Goal: Task Accomplishment & Management: Use online tool/utility

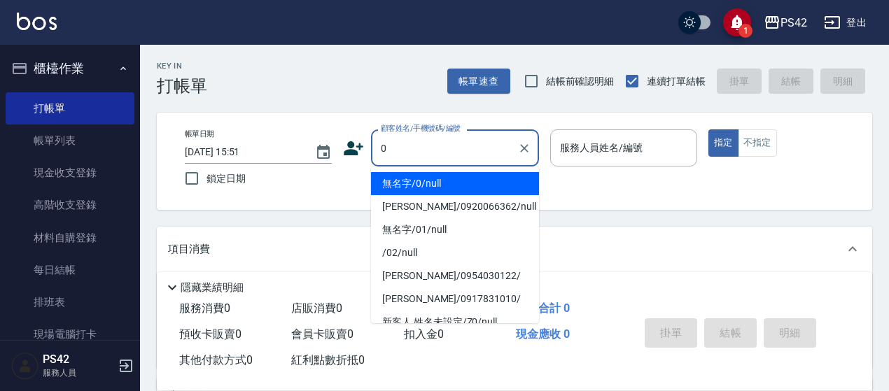
type input "無名字/0/null"
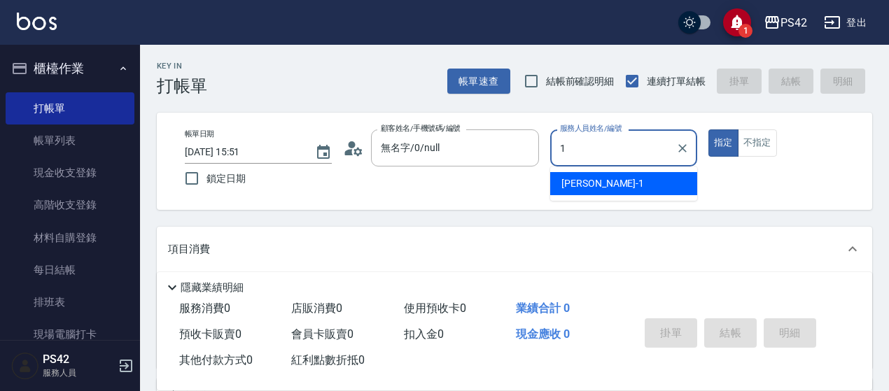
type input "[PERSON_NAME]1"
type button "true"
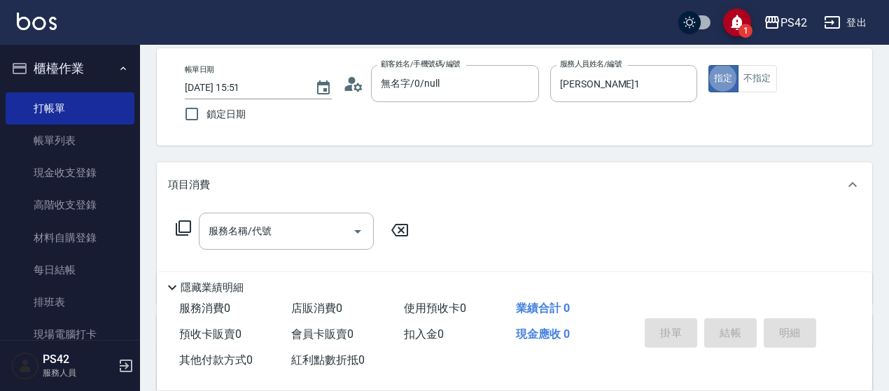
scroll to position [140, 0]
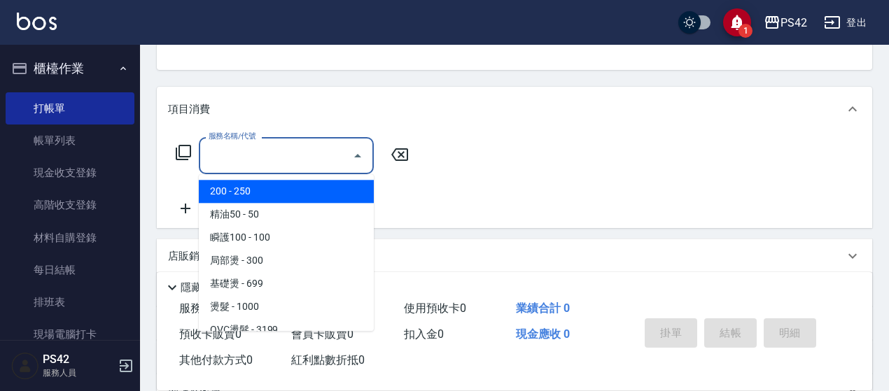
click at [284, 158] on input "服務名稱/代號" at bounding box center [275, 156] width 141 height 25
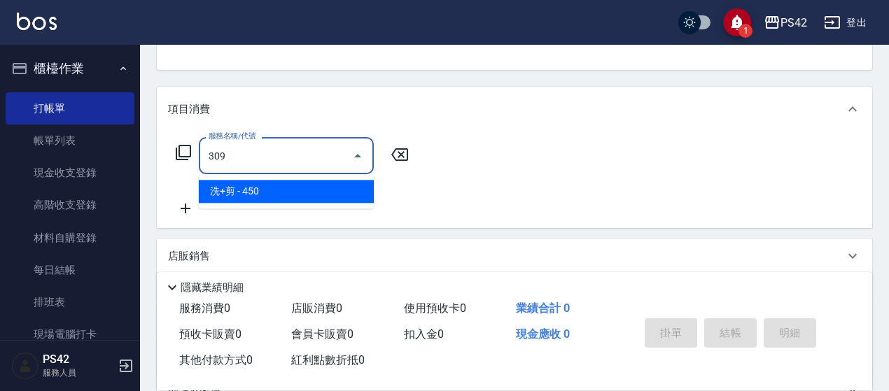
type input "洗+剪(309)"
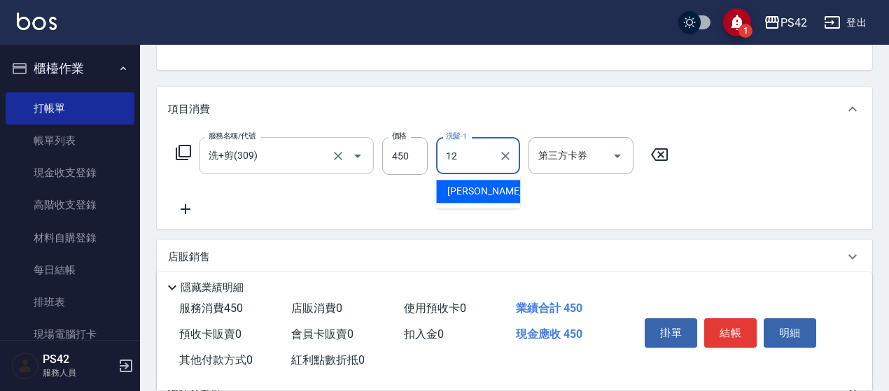
type input "[PERSON_NAME]-12"
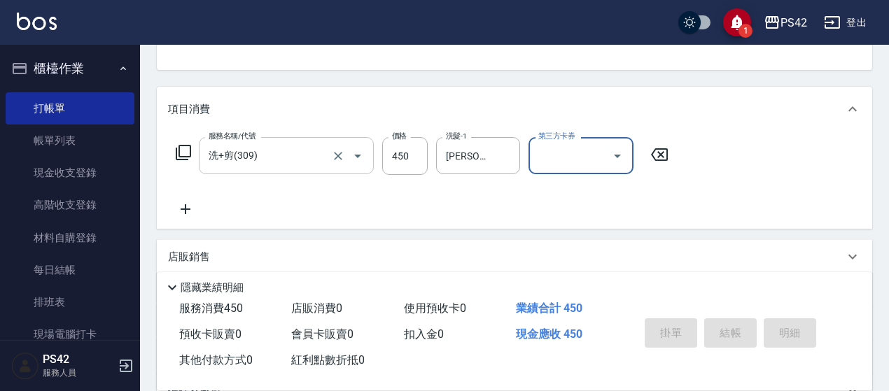
type input "[DATE] 18:12"
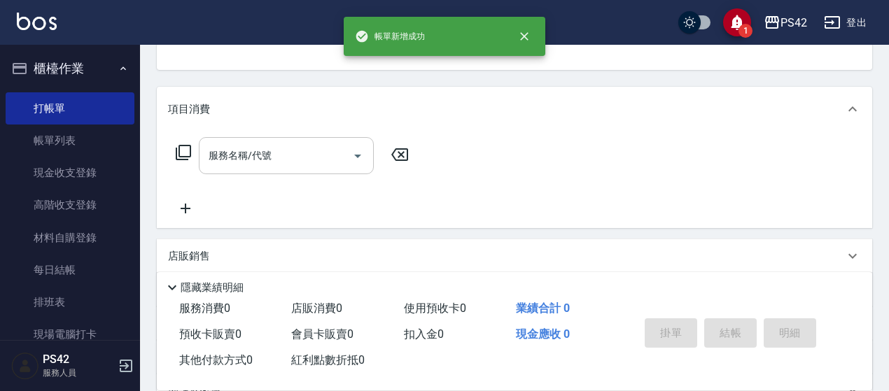
scroll to position [136, 0]
type input "無名字/0/null"
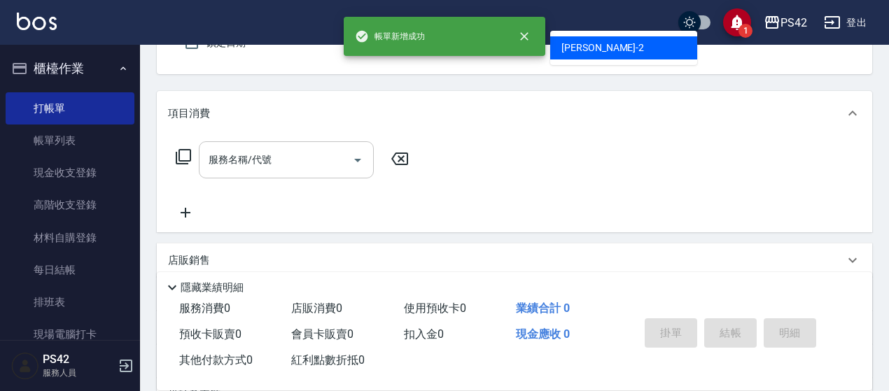
type input "[PERSON_NAME]2"
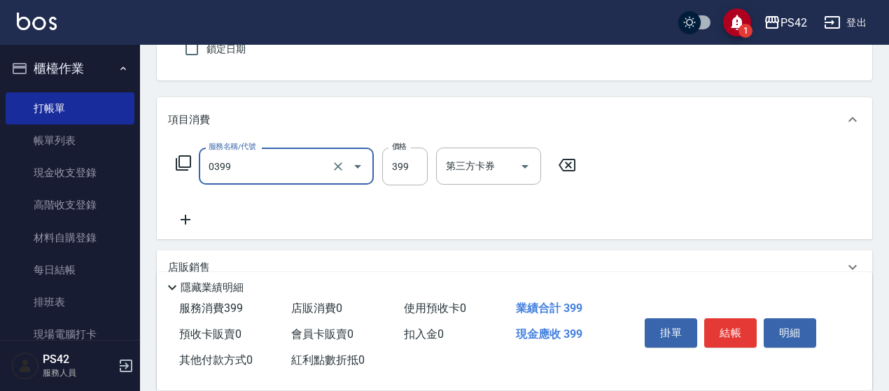
type input "海鹽399(0399)"
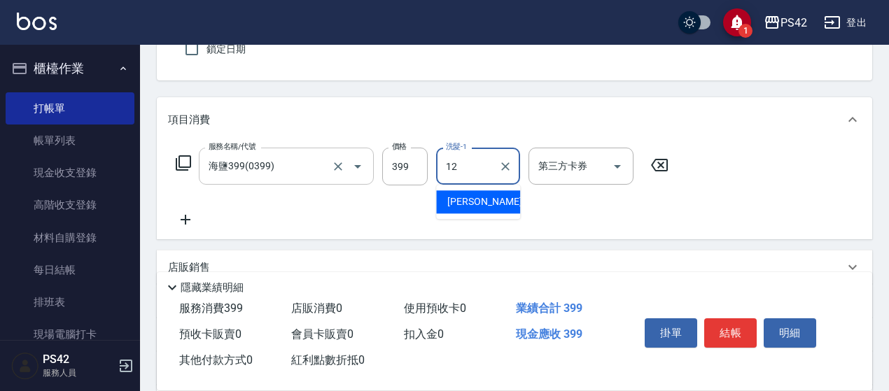
type input "[PERSON_NAME]-12"
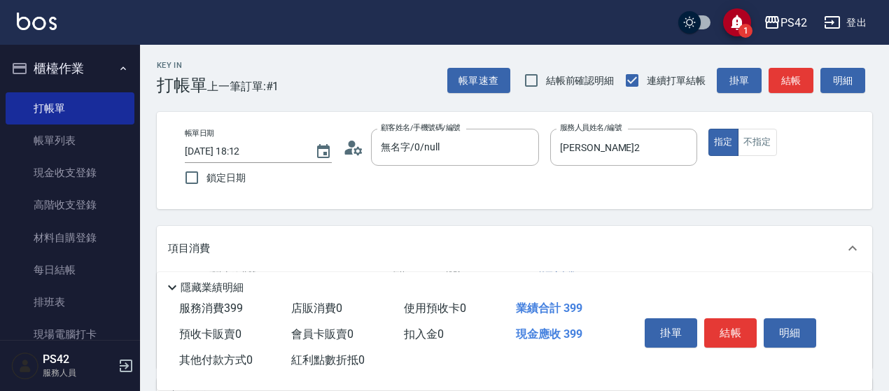
scroll to position [0, 0]
drag, startPoint x: 795, startPoint y: 142, endPoint x: 786, endPoint y: 144, distance: 9.2
click at [793, 142] on div "指定 不指定" at bounding box center [782, 143] width 147 height 27
click at [760, 142] on button "不指定" at bounding box center [757, 143] width 39 height 27
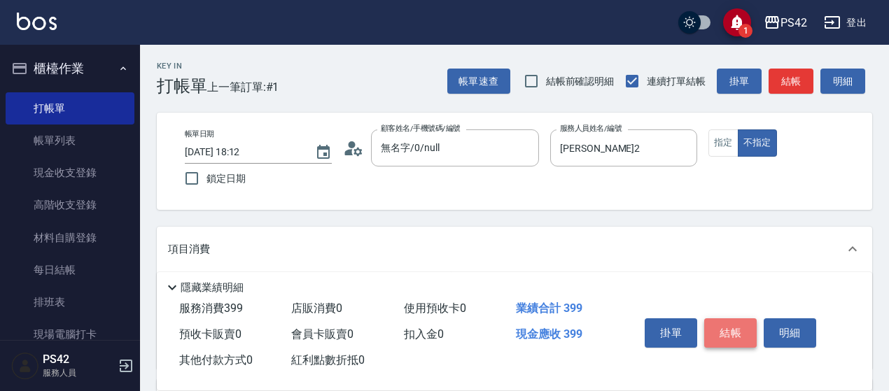
click at [716, 328] on button "結帳" at bounding box center [730, 333] width 53 height 29
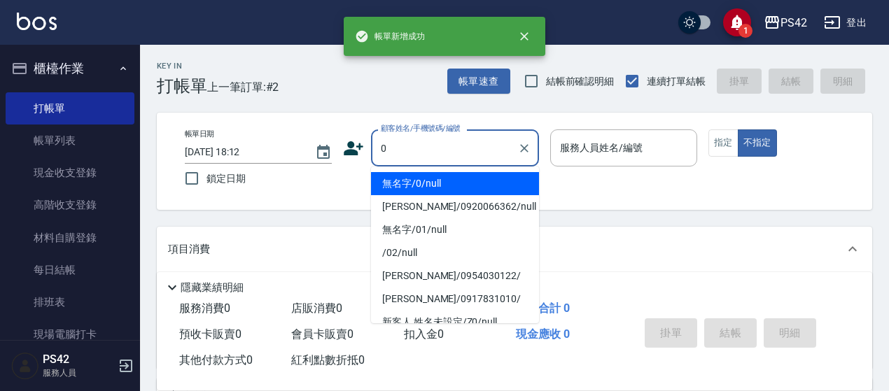
type input "無名字/0/null"
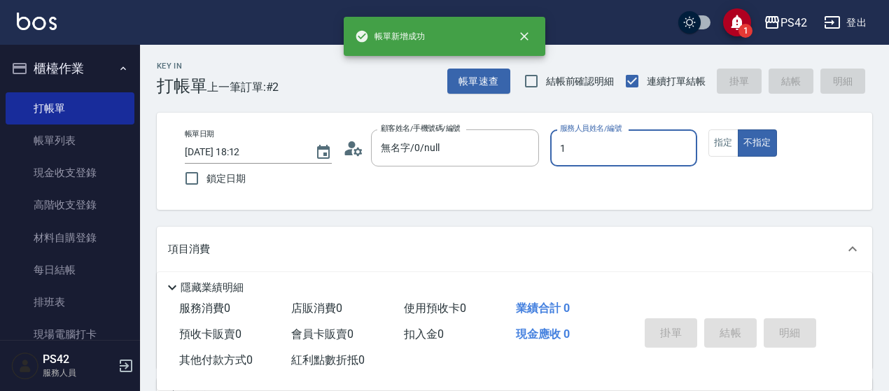
type input "1"
type button "false"
type input "[PERSON_NAME]1"
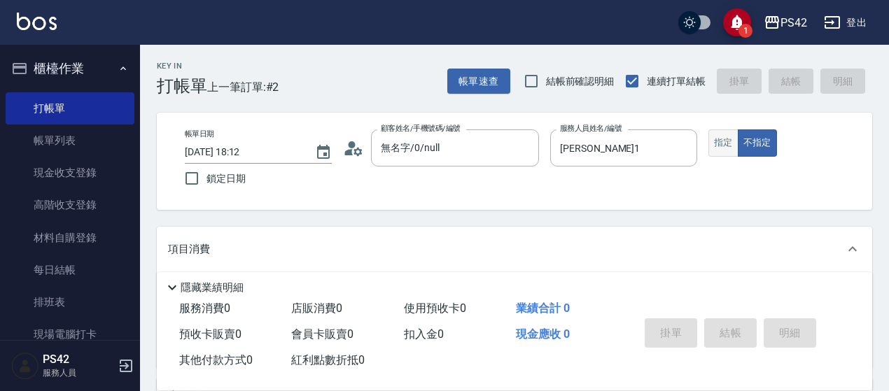
click at [723, 144] on button "指定" at bounding box center [724, 143] width 30 height 27
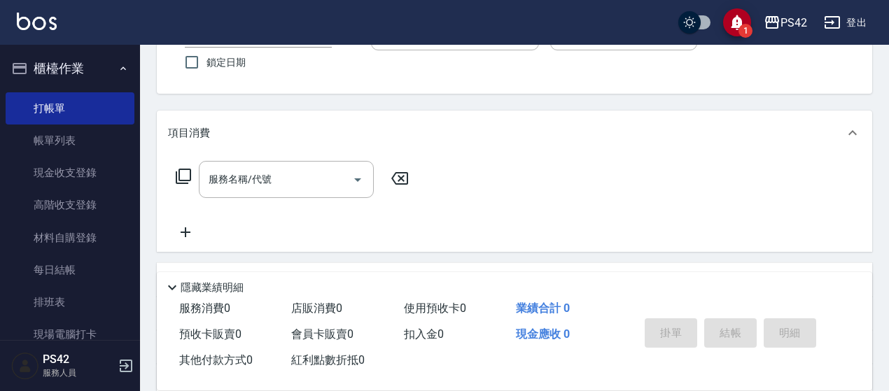
scroll to position [210, 0]
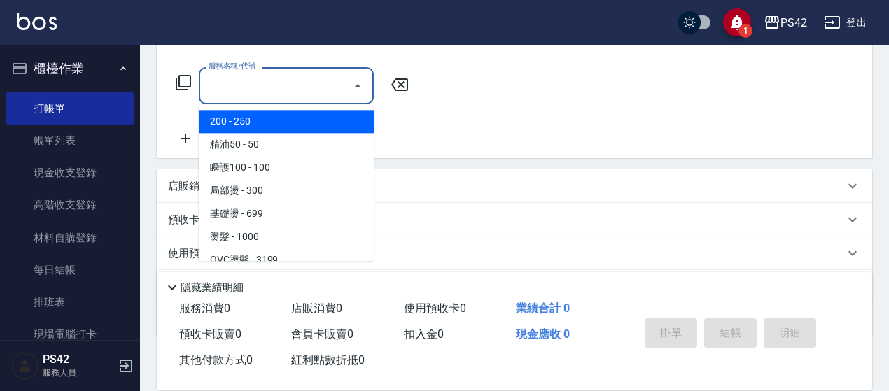
click at [253, 86] on input "服務名稱/代號" at bounding box center [275, 86] width 141 height 25
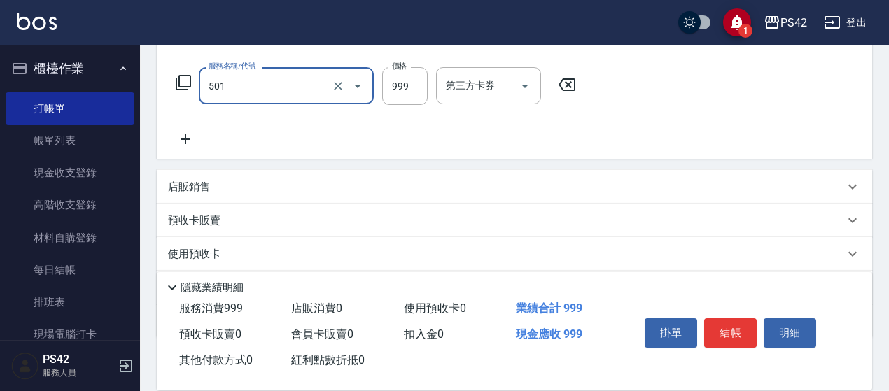
type input "染髮(501)"
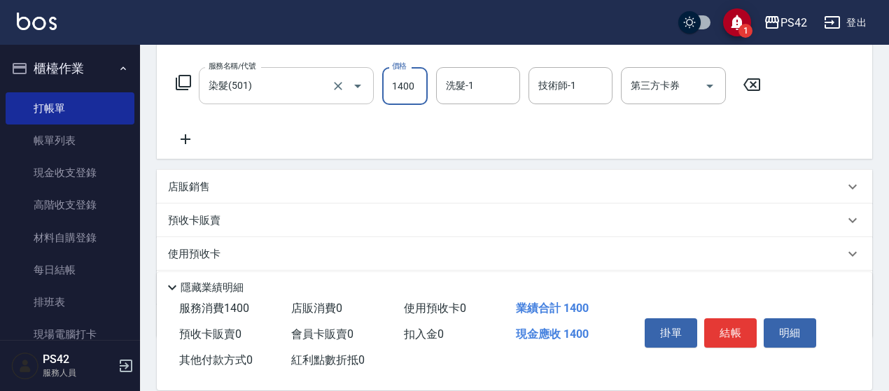
type input "1400"
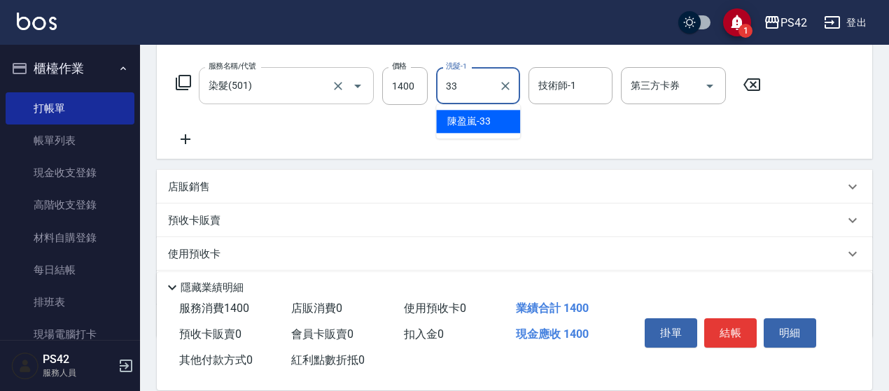
type input "[PERSON_NAME]-33"
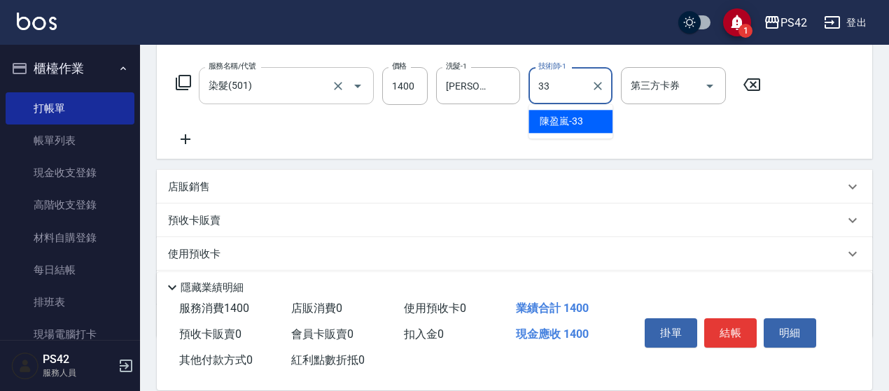
type input "[PERSON_NAME]-33"
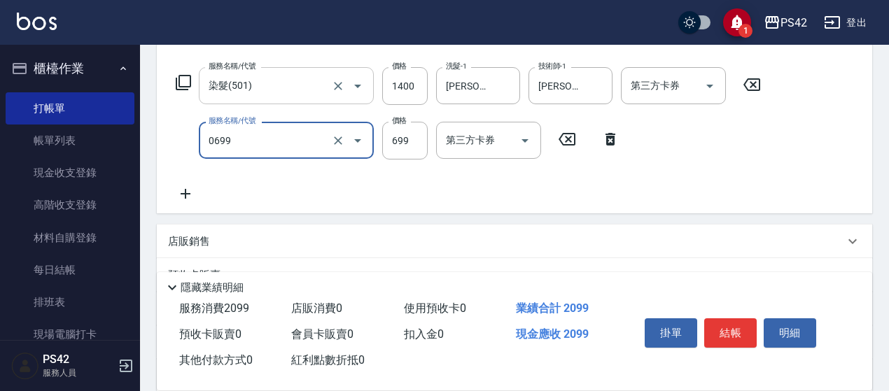
type input "精油SPA(0699)"
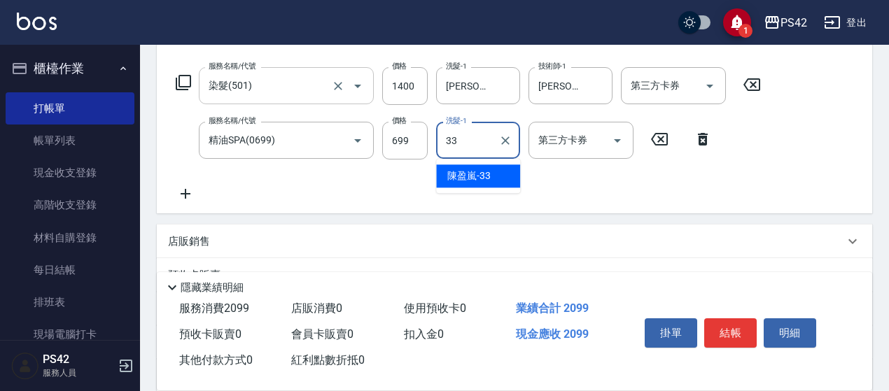
type input "[PERSON_NAME]-33"
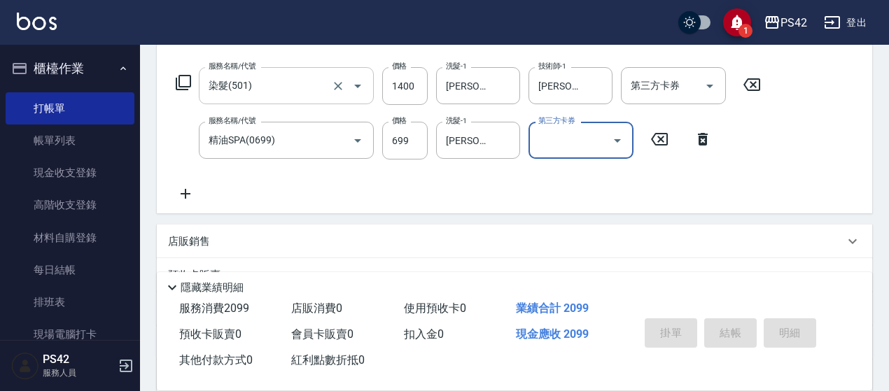
scroll to position [0, 0]
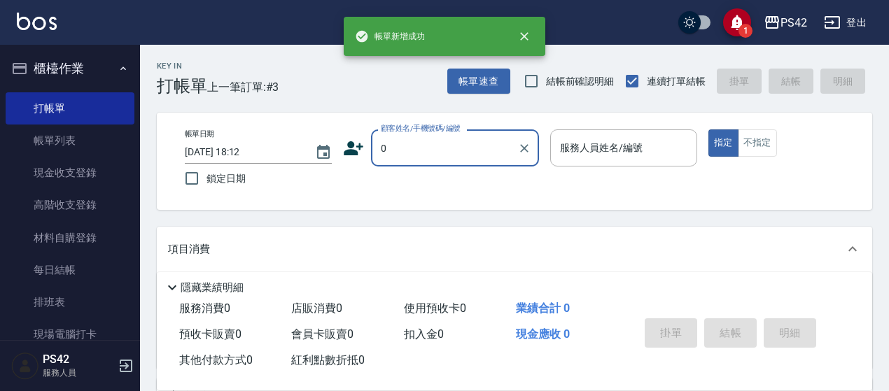
type input "無名字/0/null"
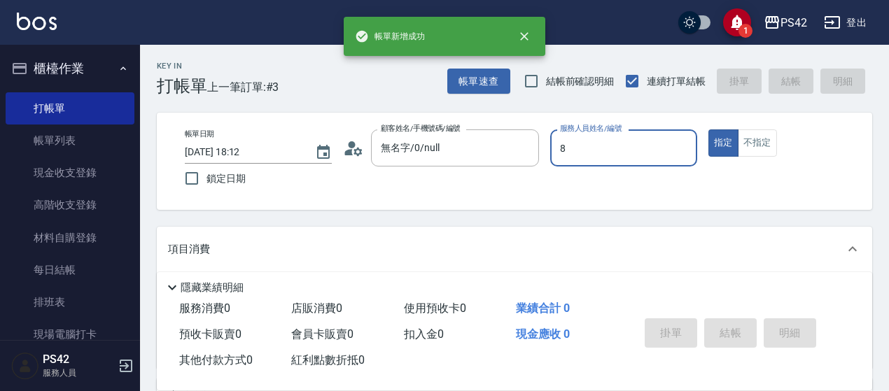
type input "[PERSON_NAME]-8"
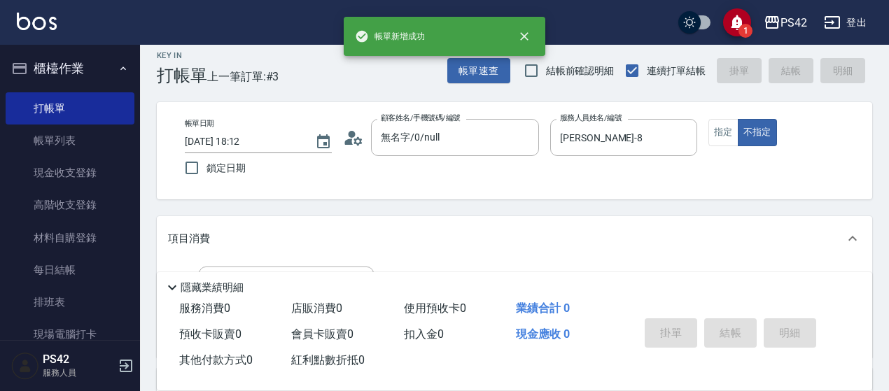
scroll to position [140, 0]
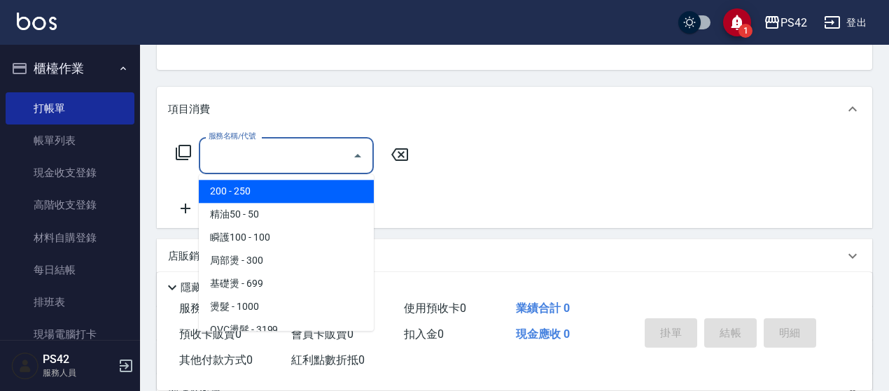
click at [249, 152] on input "服務名稱/代號" at bounding box center [275, 156] width 141 height 25
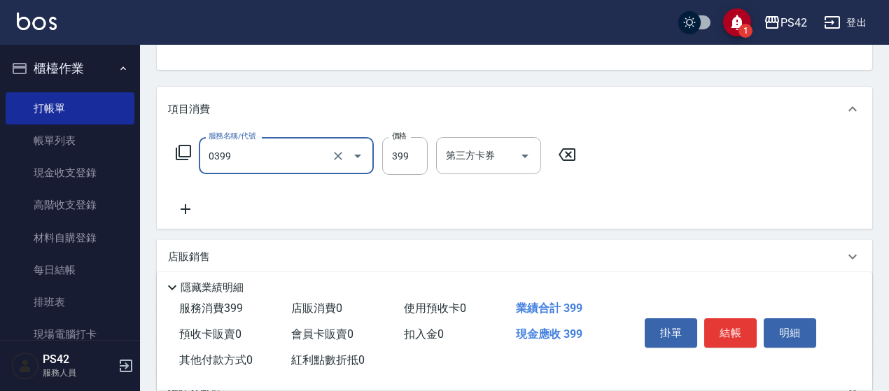
type input "海鹽399(0399)"
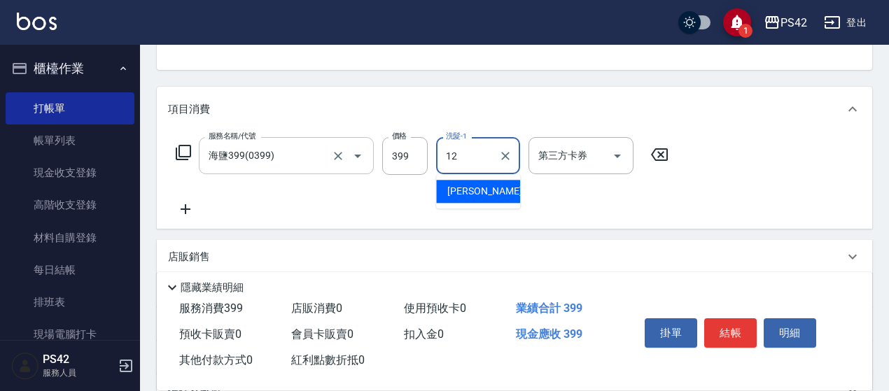
type input "[PERSON_NAME]-12"
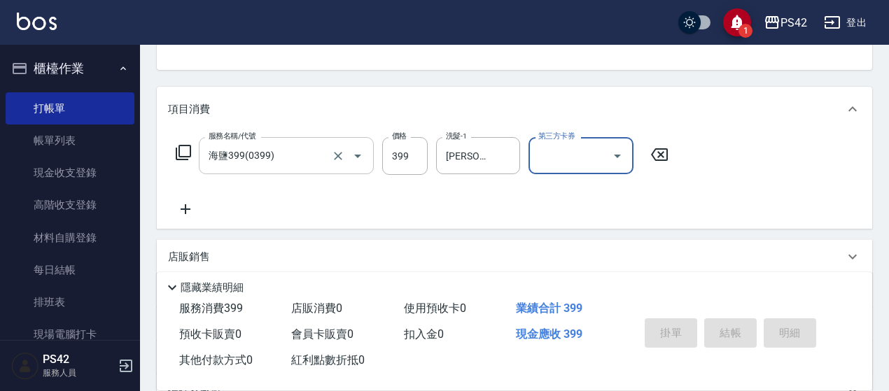
type input "[DATE] 18:13"
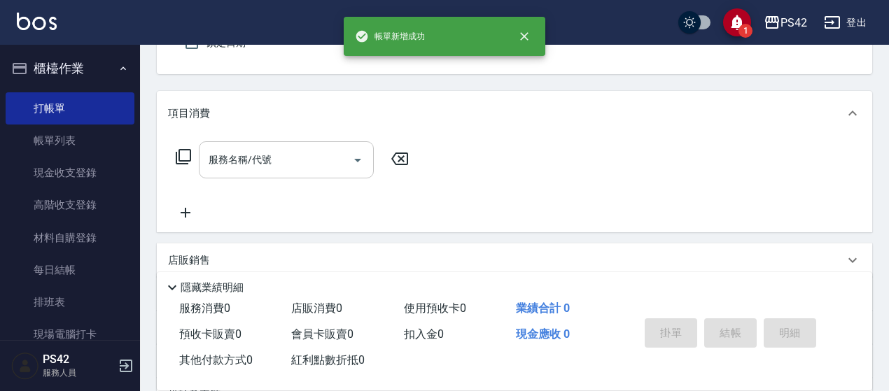
type input "0"
type input "2"
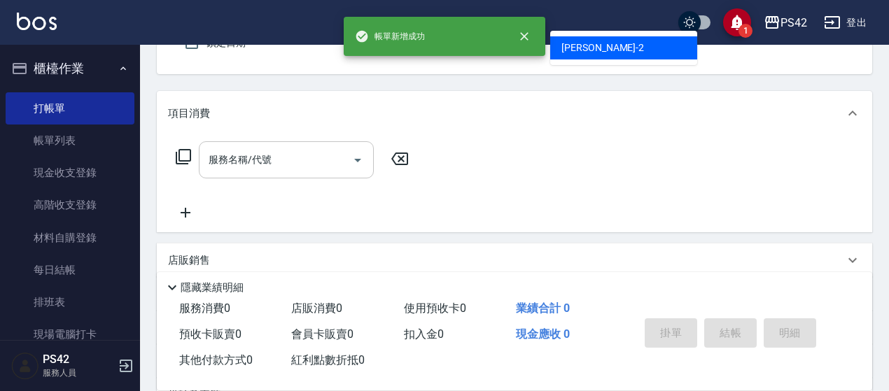
type input "無名字/0/null"
type input "[PERSON_NAME]2"
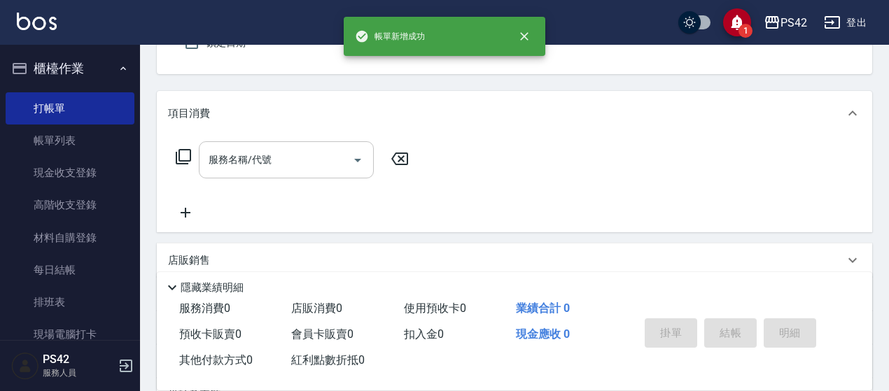
scroll to position [130, 0]
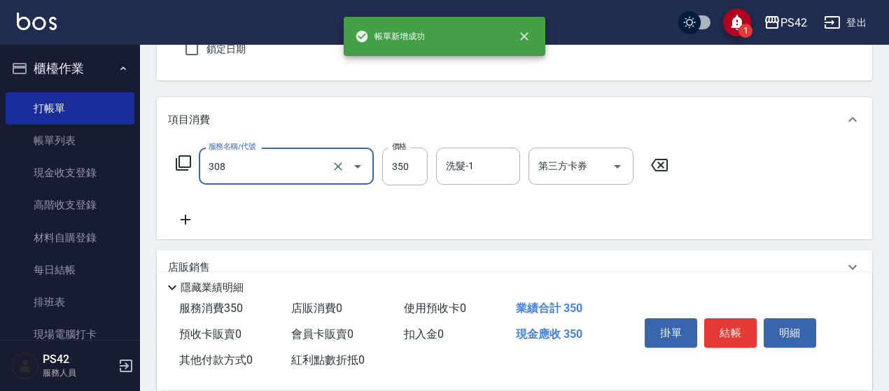
type input "洗+剪(308)"
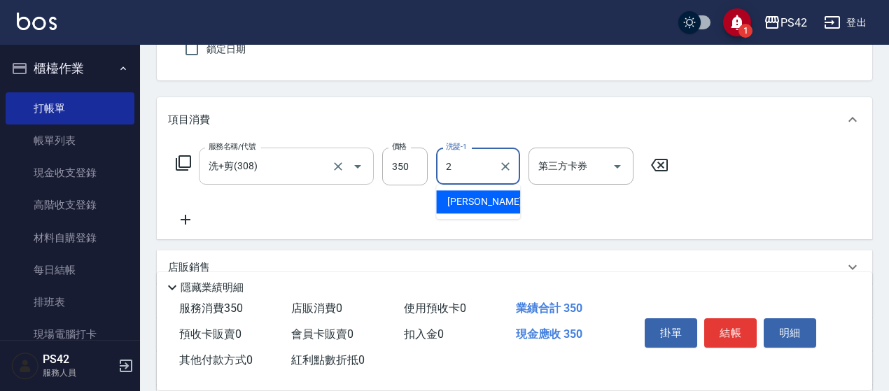
type input "[PERSON_NAME]2"
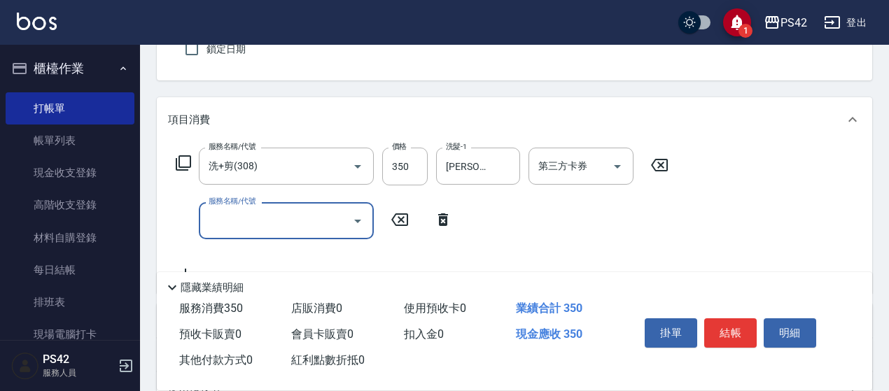
click at [280, 228] on input "服務名稱/代號" at bounding box center [275, 221] width 141 height 25
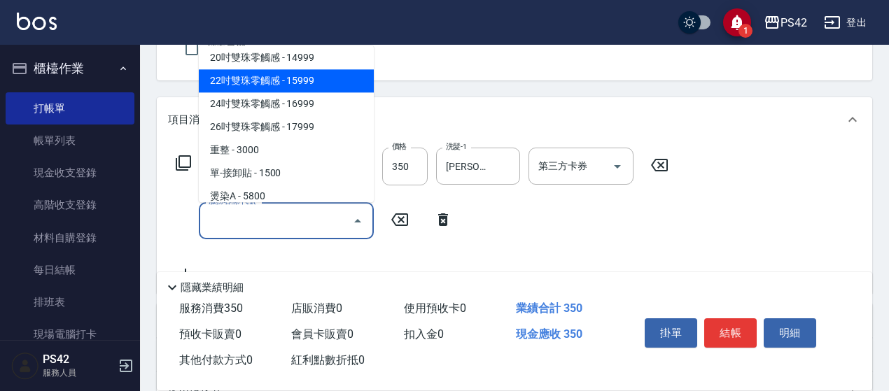
scroll to position [1120, 0]
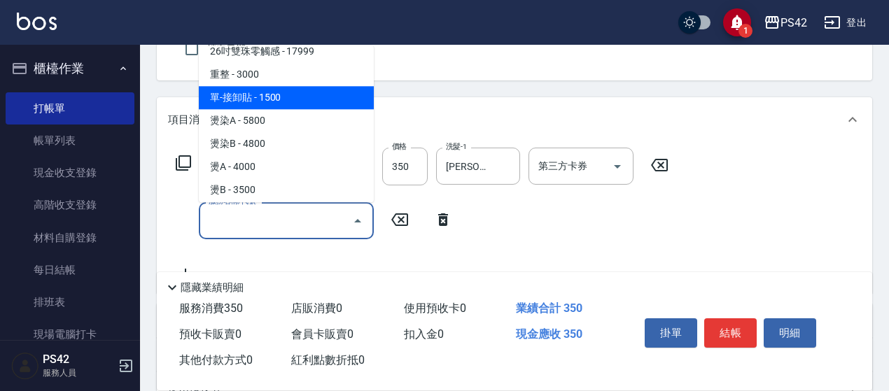
click at [287, 96] on span "單-接卸貼 - 1500" at bounding box center [286, 98] width 175 height 23
type input "單-接卸貼(715)"
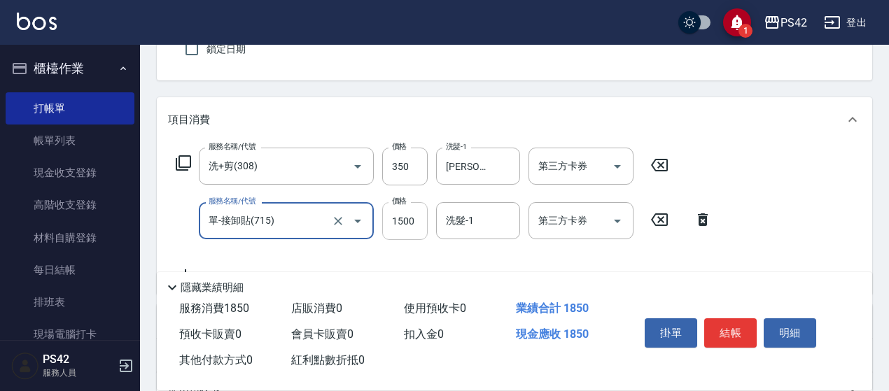
click at [389, 226] on input "1500" at bounding box center [405, 221] width 46 height 38
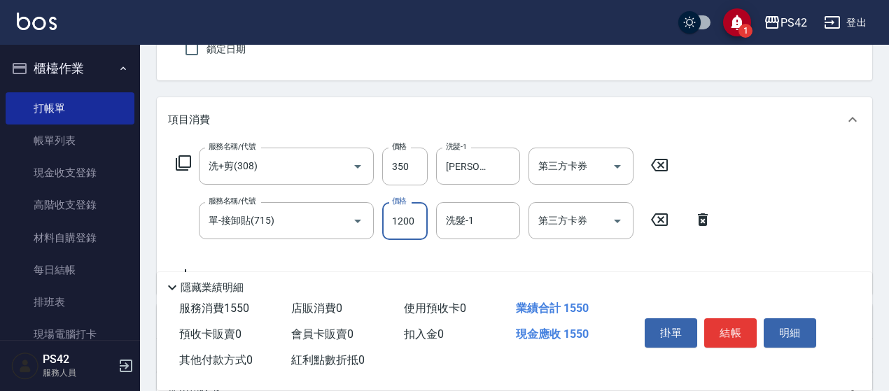
type input "1200"
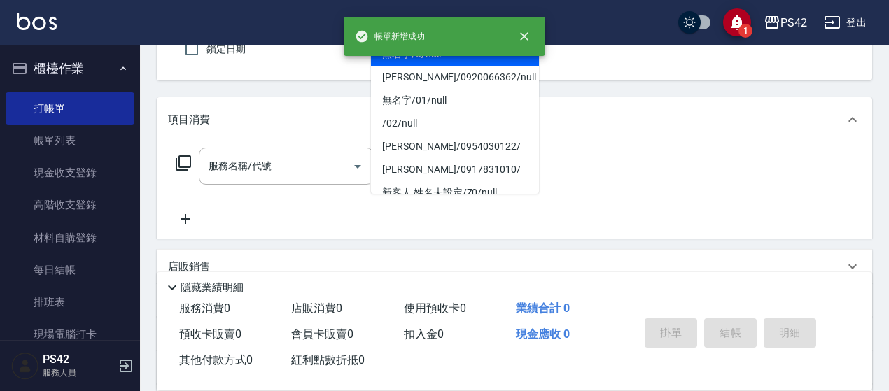
type input "無名字/0/null"
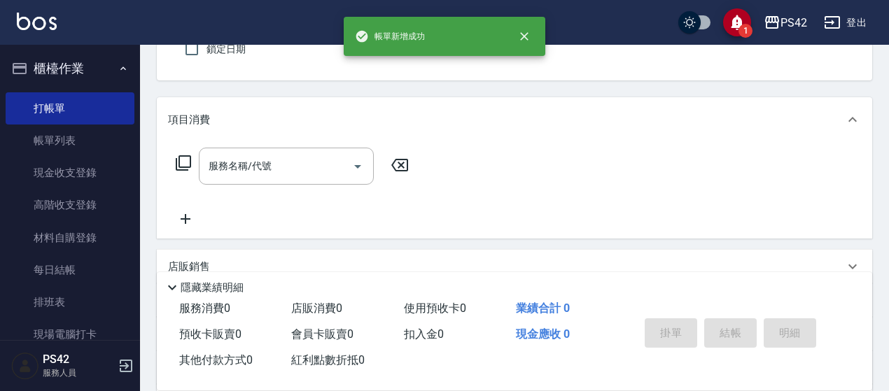
type input "[PERSON_NAME]-4"
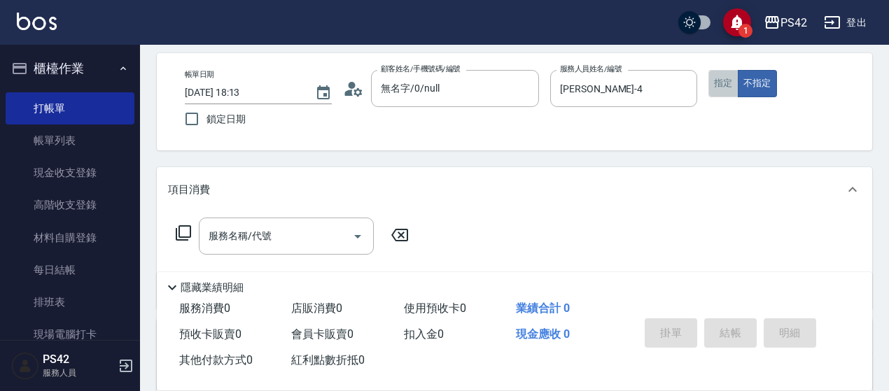
click at [725, 78] on button "指定" at bounding box center [724, 83] width 30 height 27
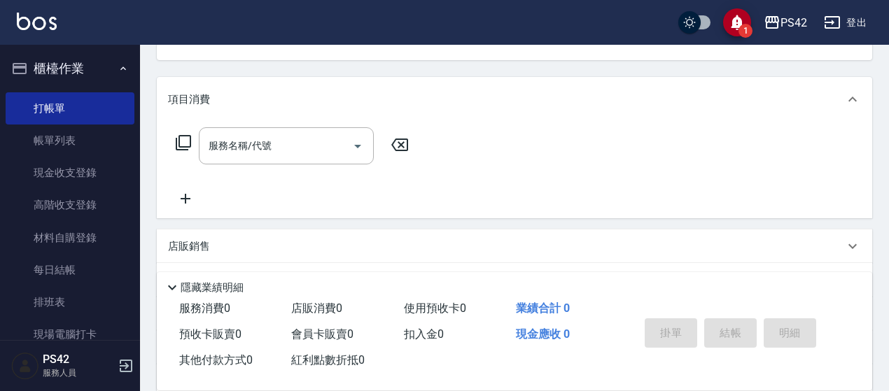
scroll to position [200, 0]
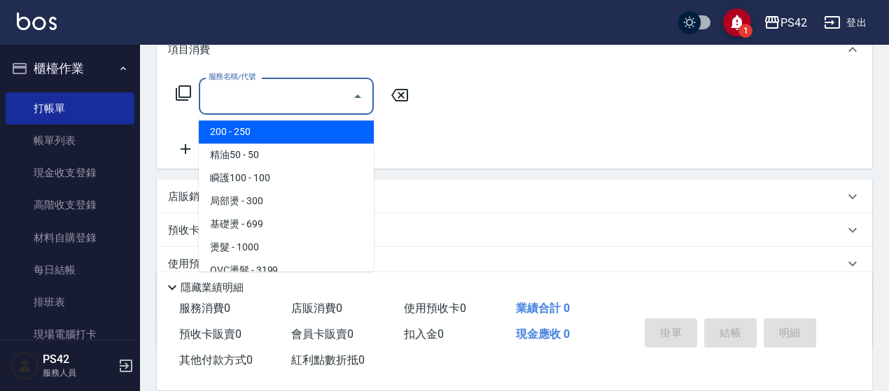
click at [279, 89] on input "服務名稱/代號" at bounding box center [275, 96] width 141 height 25
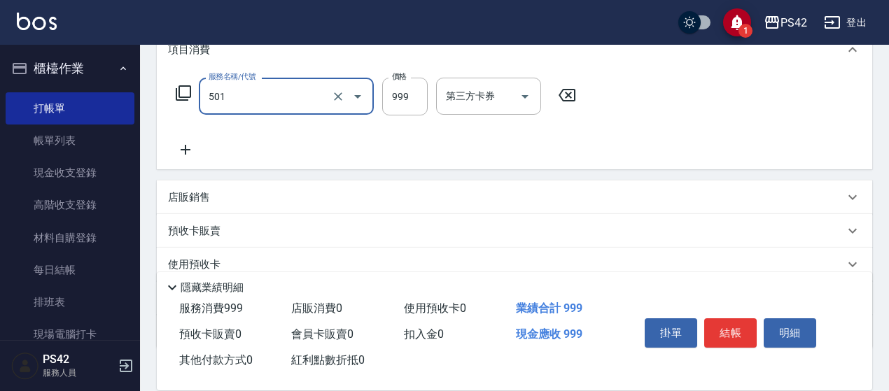
type input "染髮(501)"
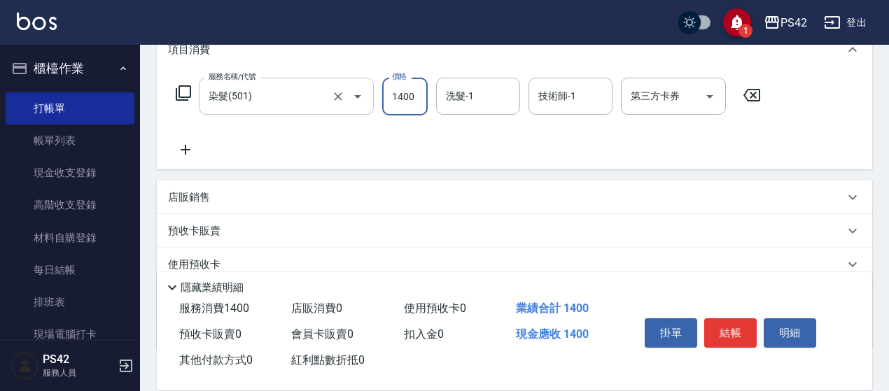
type input "1400"
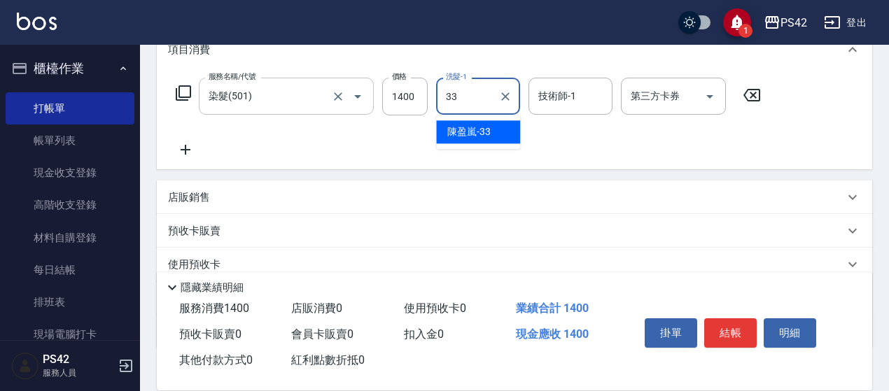
type input "[PERSON_NAME]-33"
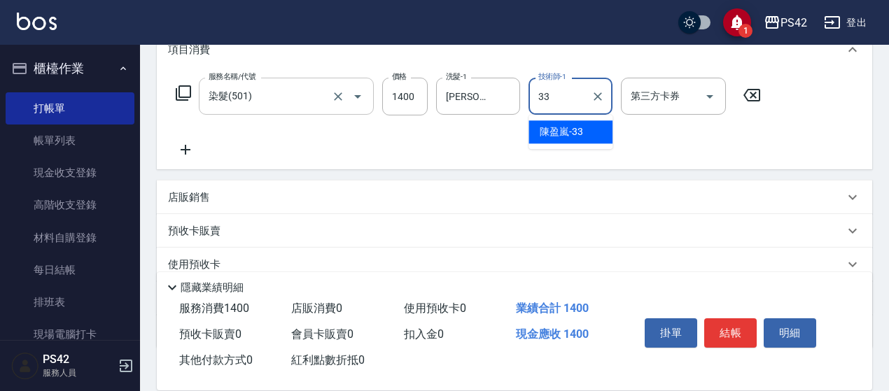
type input "[PERSON_NAME]-33"
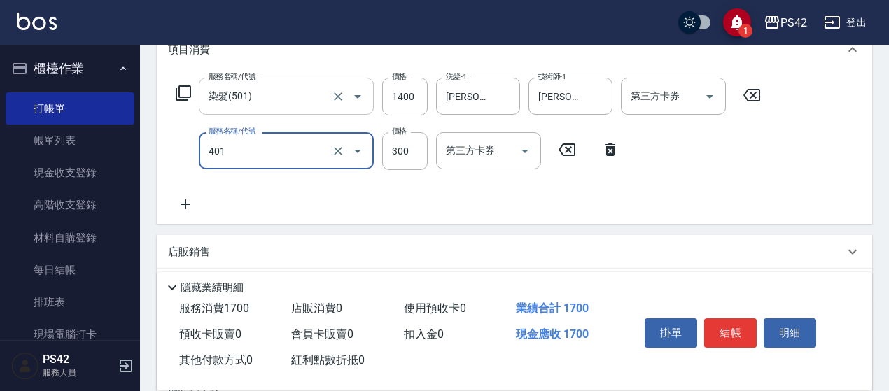
type input "300護(401)"
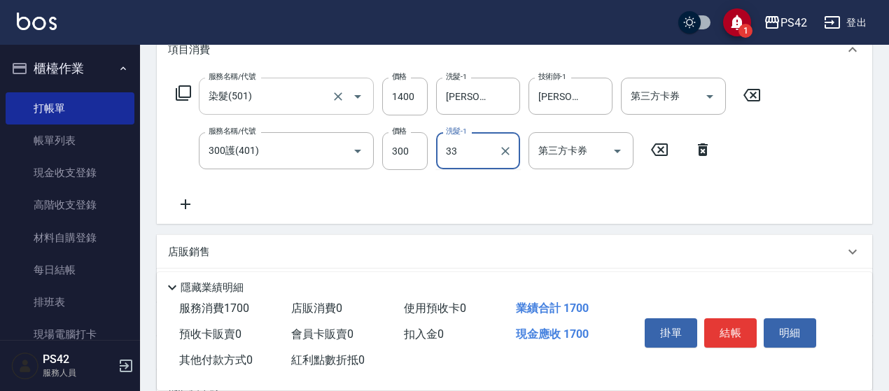
type input "[PERSON_NAME]-33"
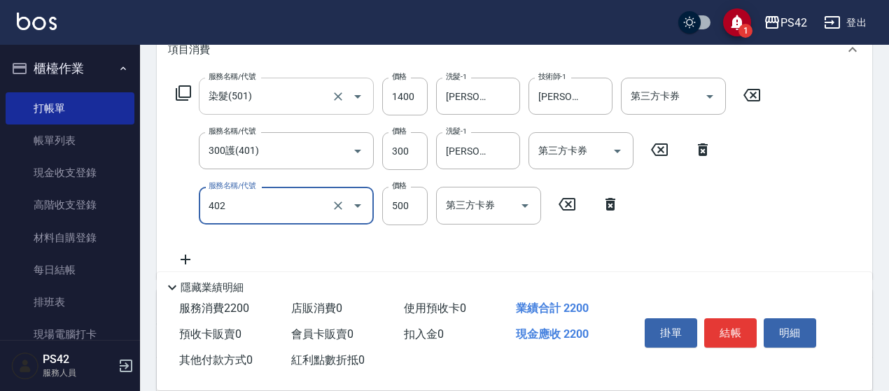
type input "500護(402)"
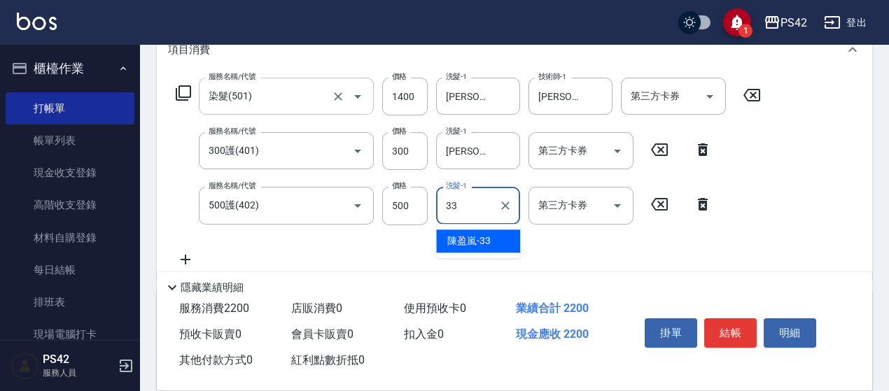
type input "[PERSON_NAME]-33"
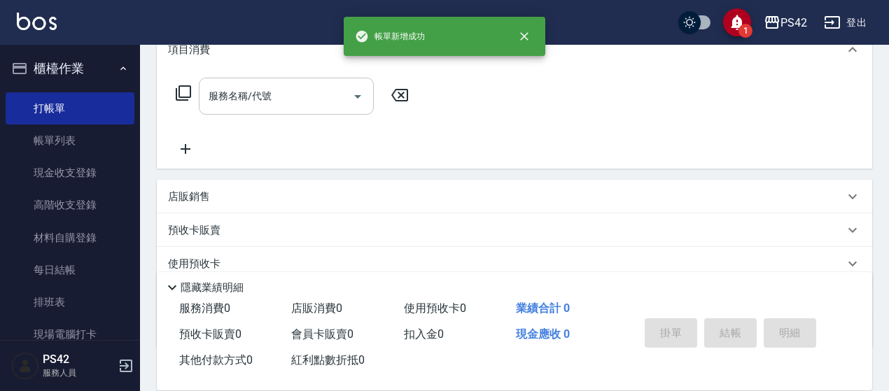
scroll to position [0, 0]
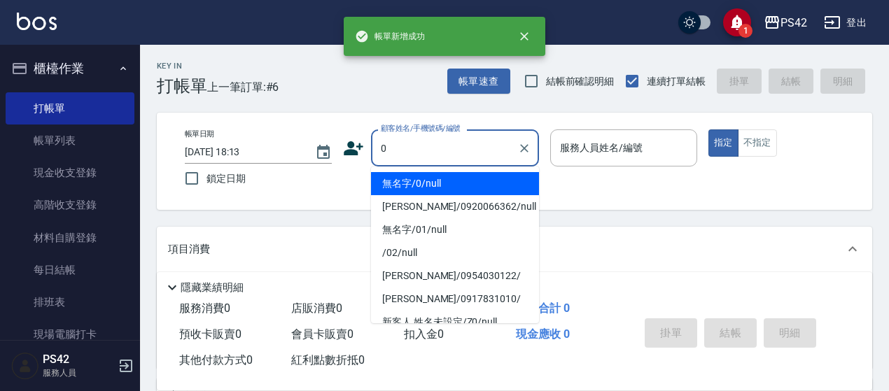
type input "無名字/0/null"
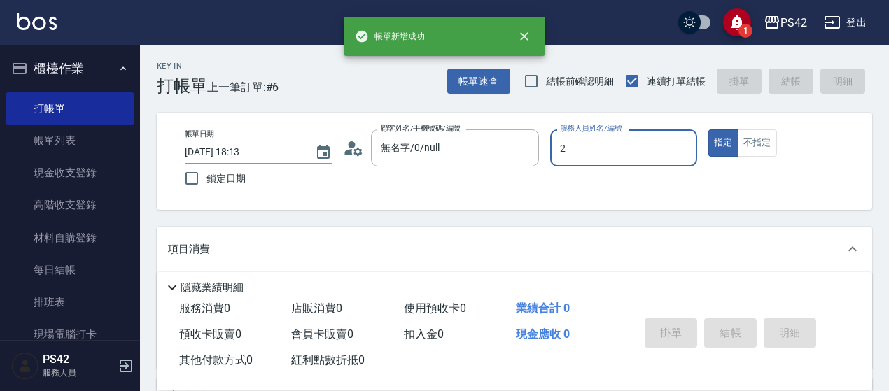
type input "[PERSON_NAME]2"
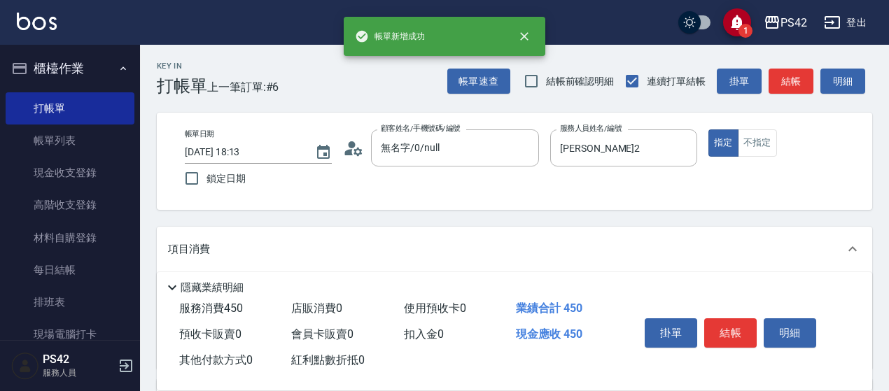
type input "洗+剪(309)"
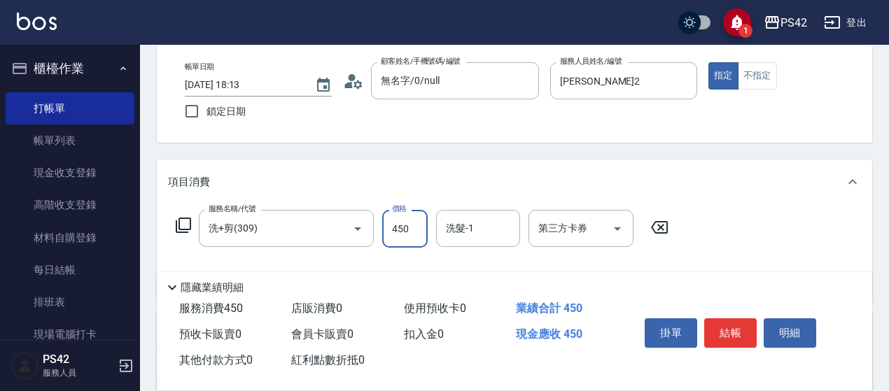
scroll to position [140, 0]
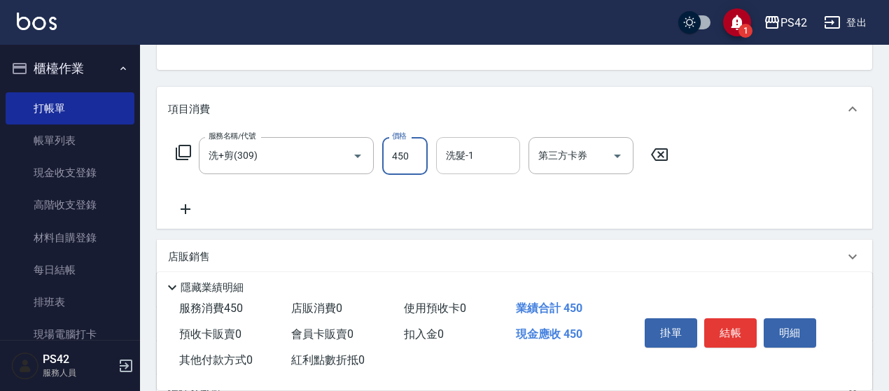
click at [472, 146] on input "洗髮-1" at bounding box center [478, 156] width 71 height 25
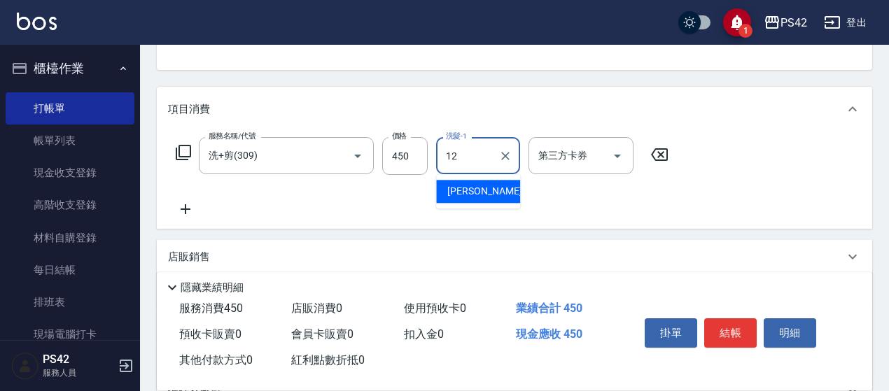
type input "[PERSON_NAME]-12"
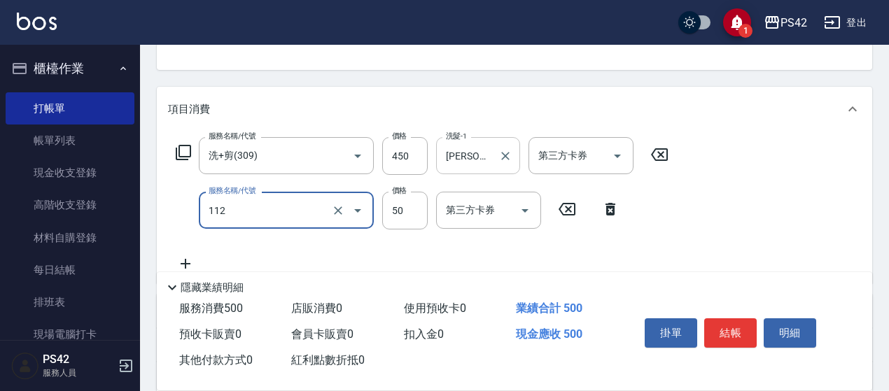
type input "精油50(112)"
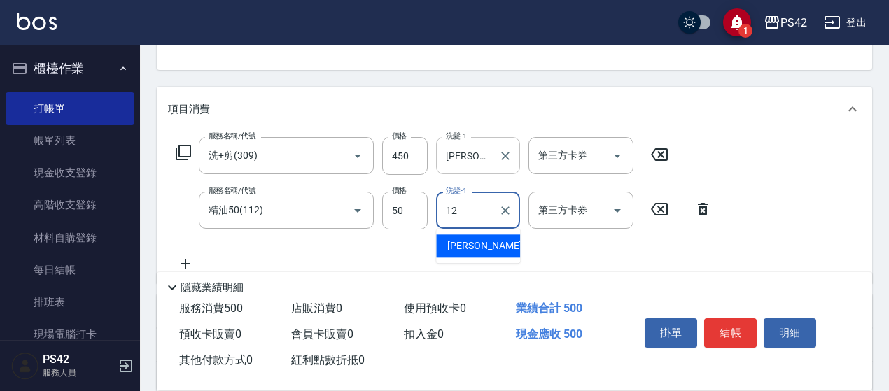
type input "[PERSON_NAME]-12"
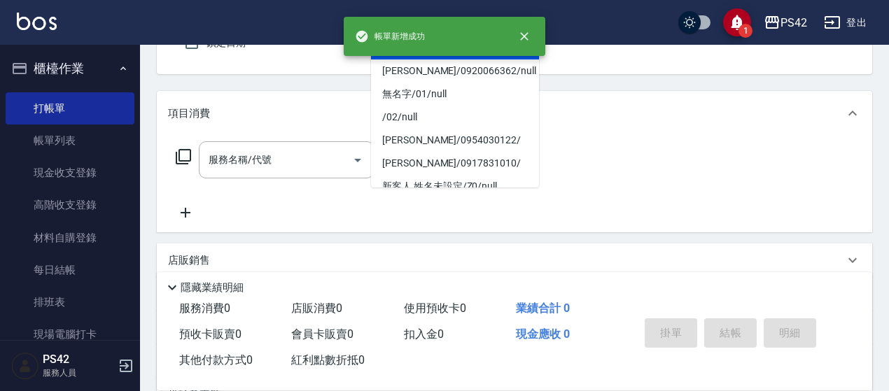
type input "無名字/0/null"
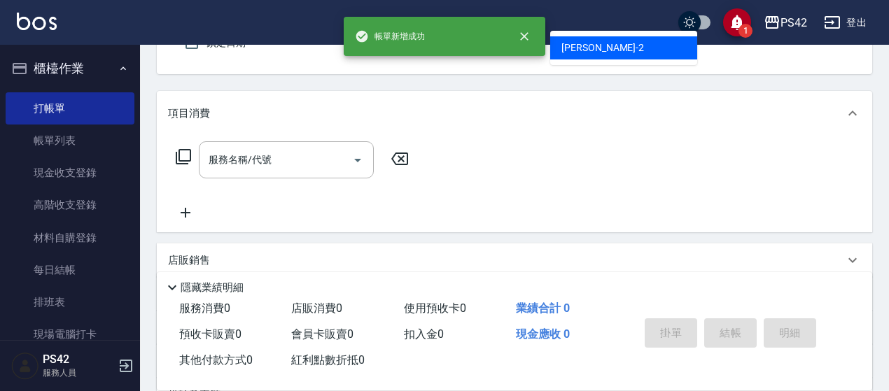
type input "[PERSON_NAME]2"
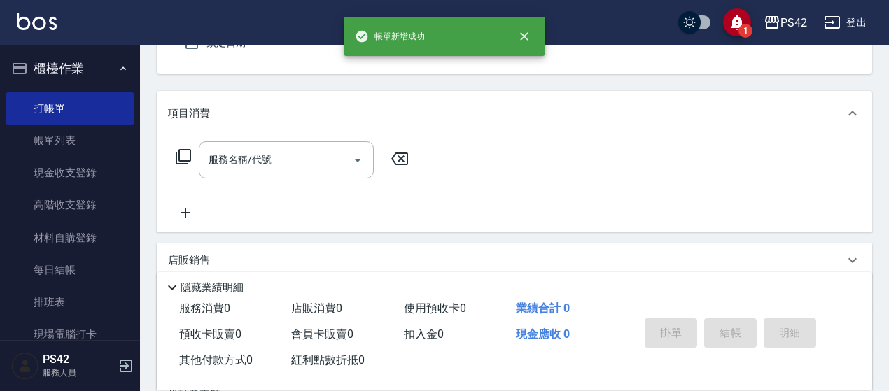
scroll to position [130, 0]
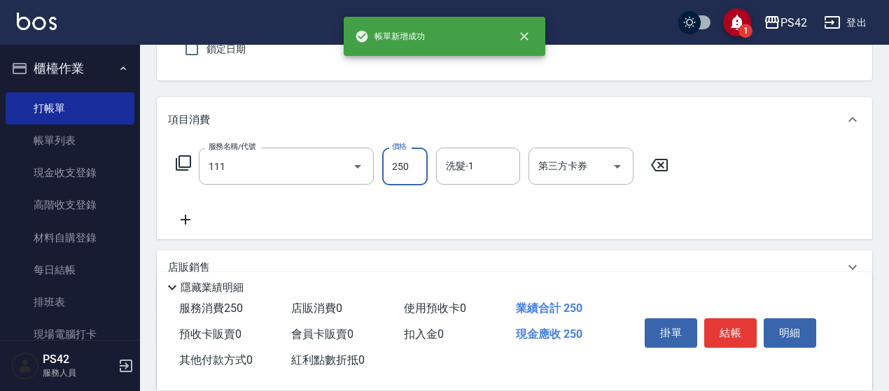
type input "200(111)"
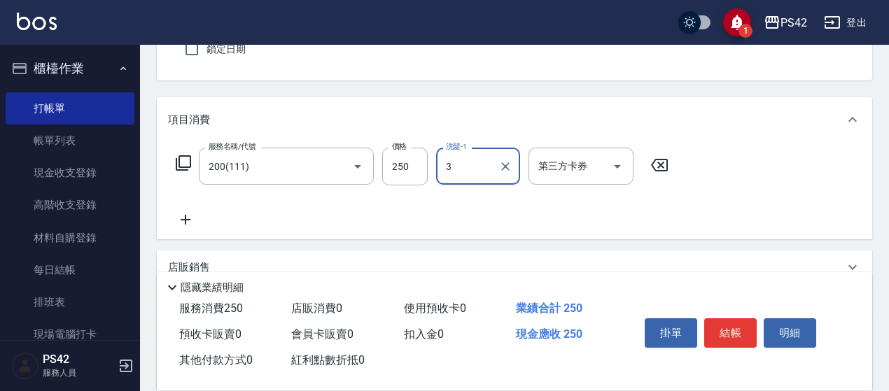
type input "3"
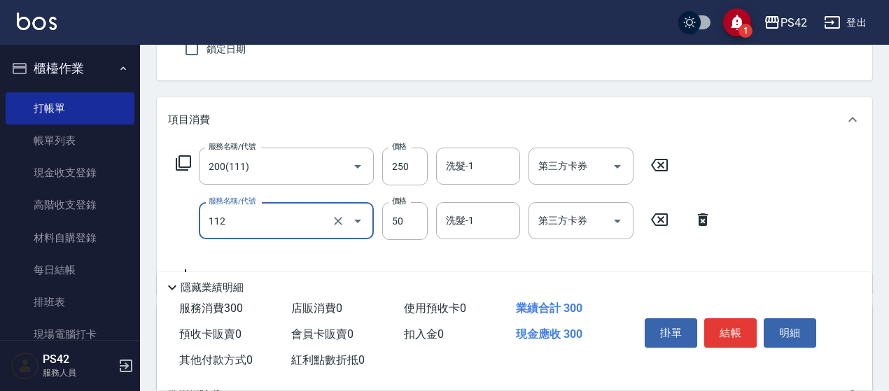
type input "精油50(112)"
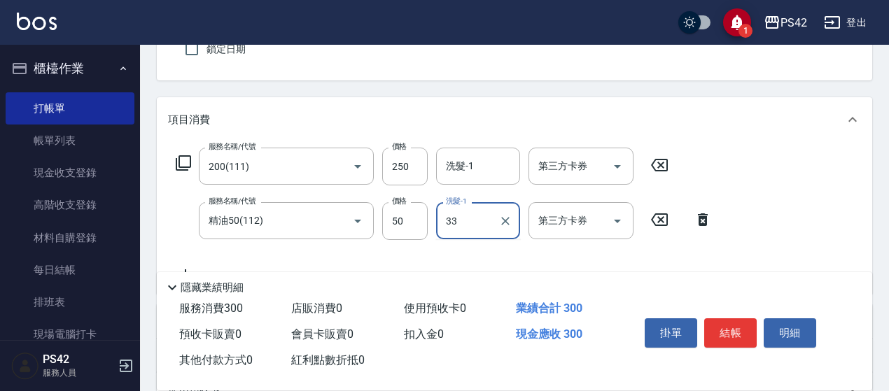
type input "[PERSON_NAME]-33"
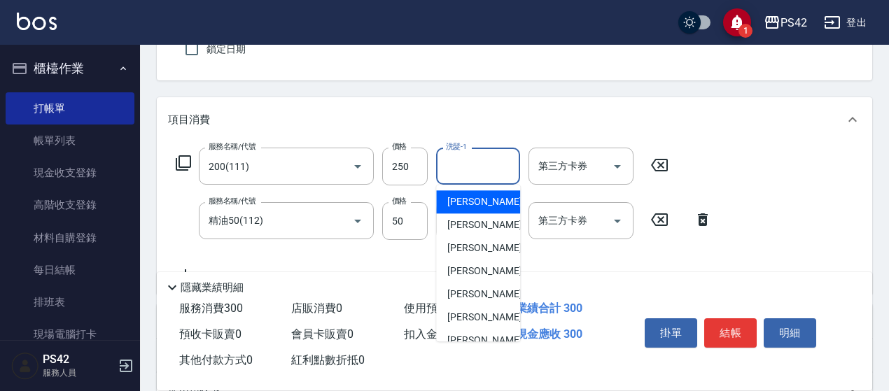
click at [480, 154] on input "洗髮-1" at bounding box center [478, 166] width 71 height 25
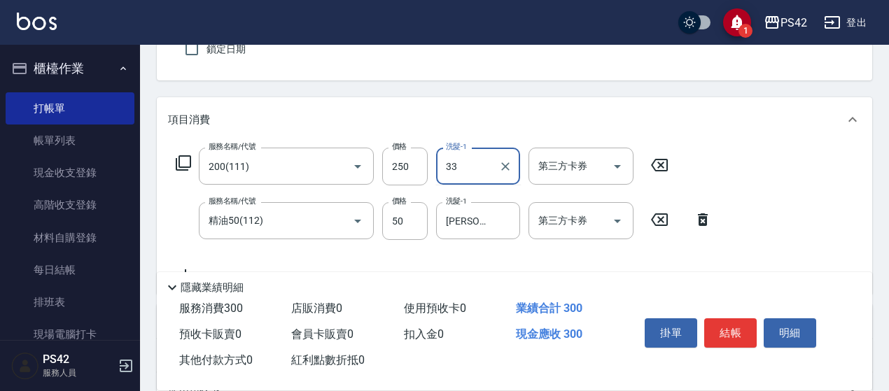
type input "[PERSON_NAME]-33"
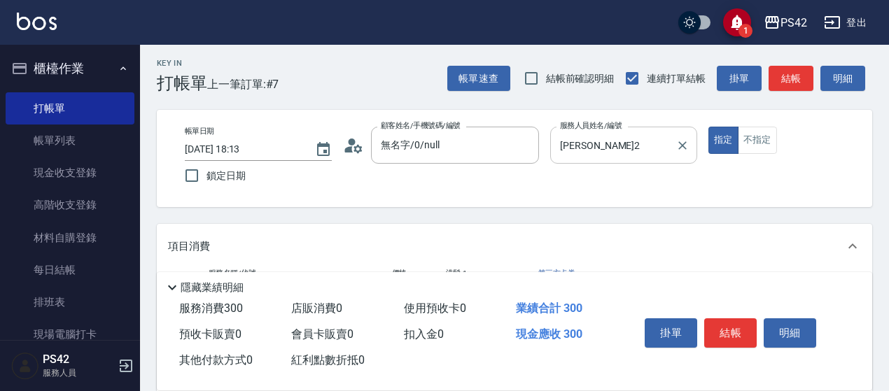
scroll to position [0, 0]
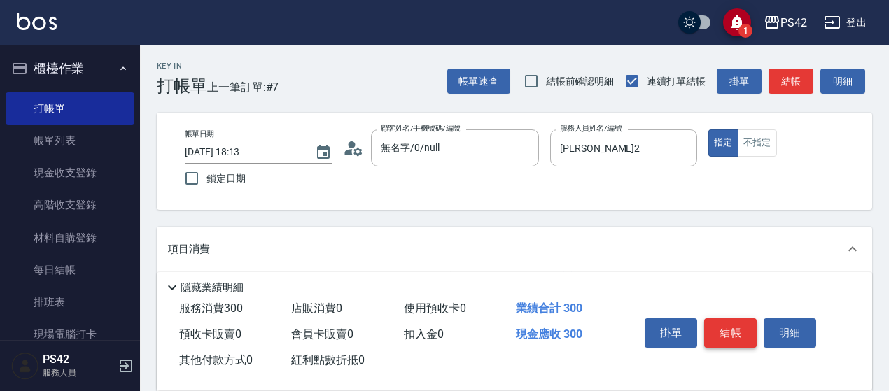
click at [731, 326] on button "結帳" at bounding box center [730, 333] width 53 height 29
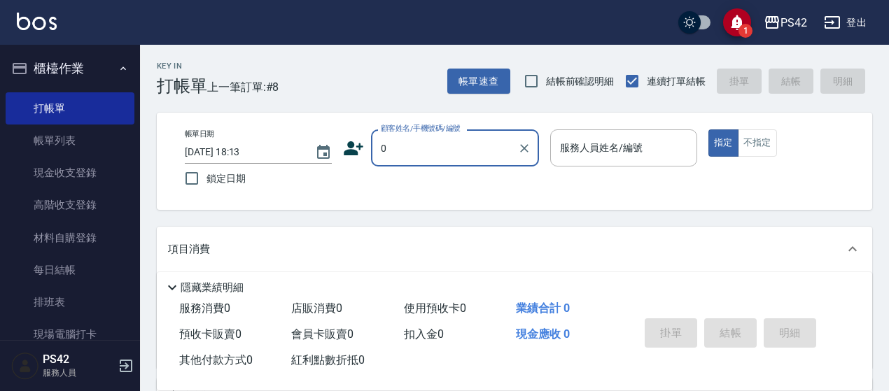
type input "無名字/0/null"
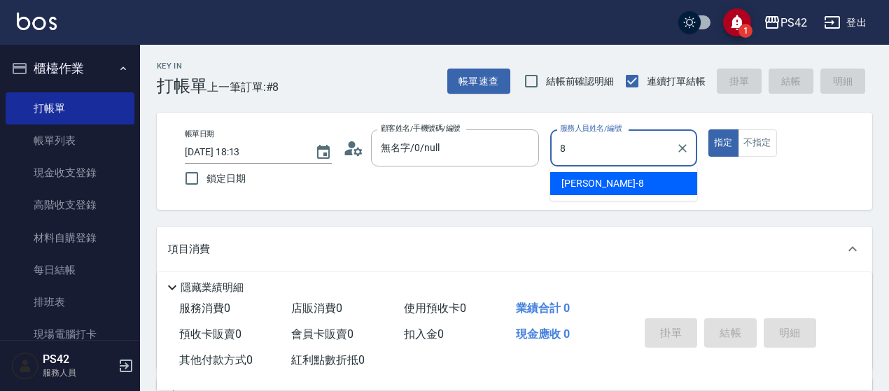
type input "[PERSON_NAME]-8"
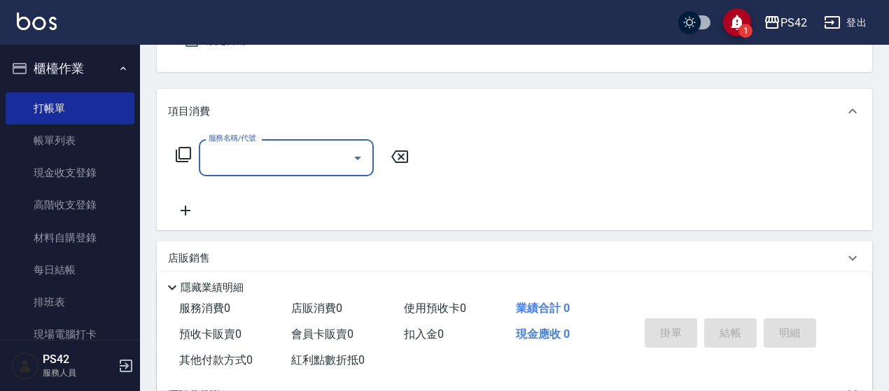
scroll to position [140, 0]
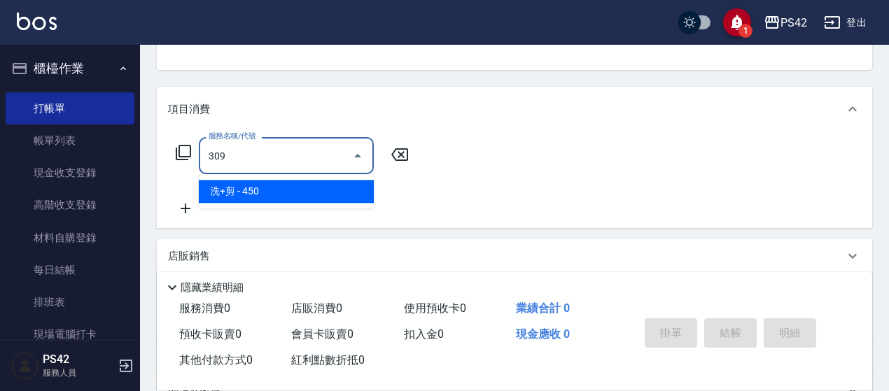
type input "洗+剪(309)"
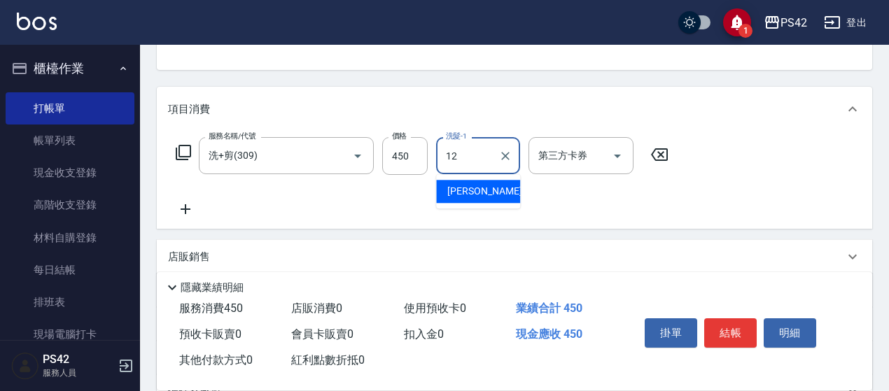
type input "[PERSON_NAME]-12"
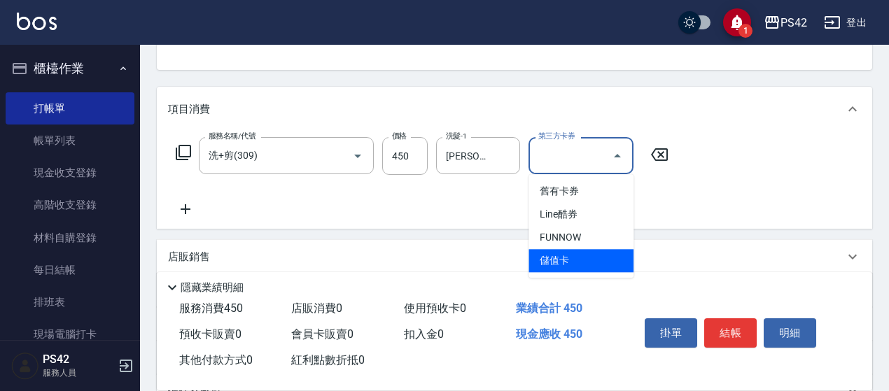
type input "儲值卡"
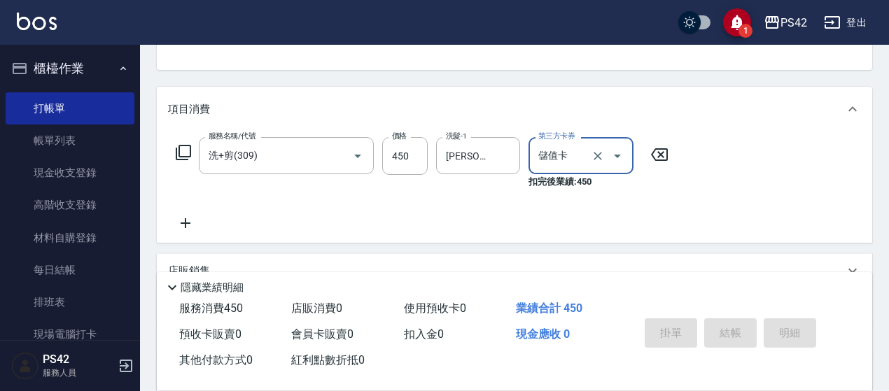
type input "[DATE] 18:14"
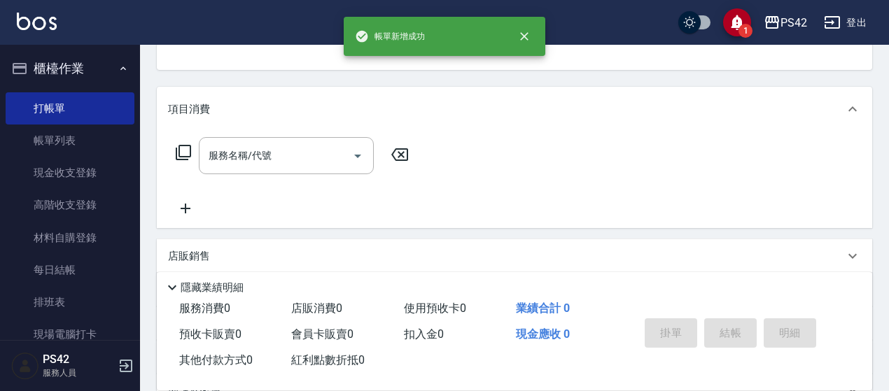
scroll to position [136, 0]
type input "無名字/0/null"
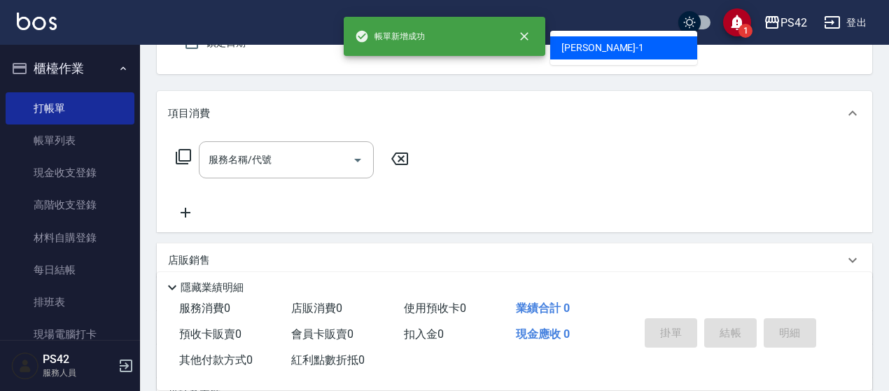
type input "[PERSON_NAME]1"
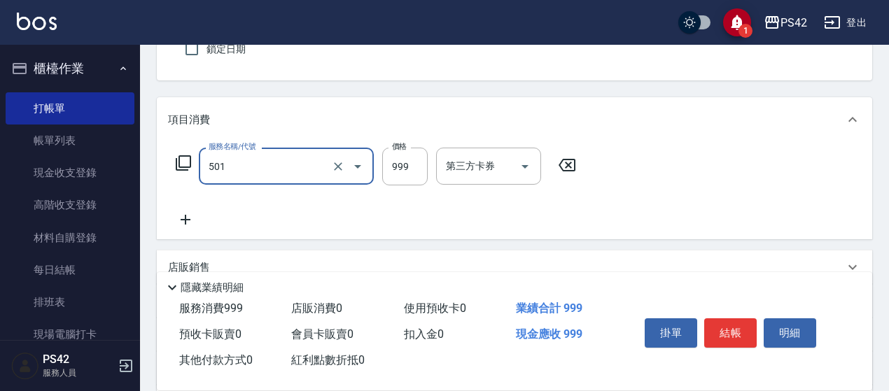
type input "染髮(501)"
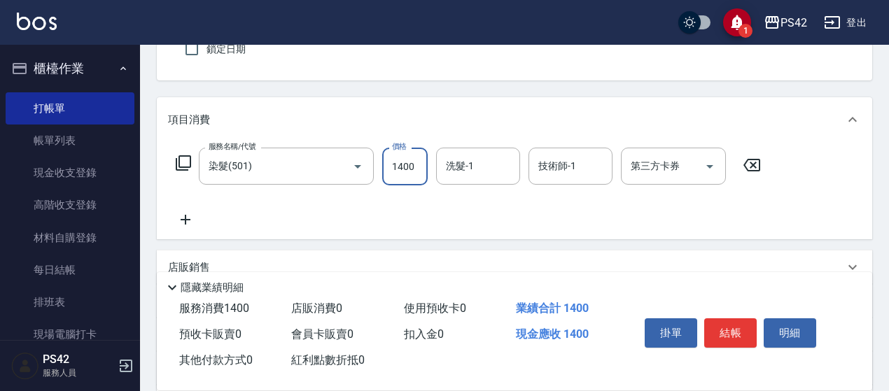
type input "1400"
type input "[PERSON_NAME]-33"
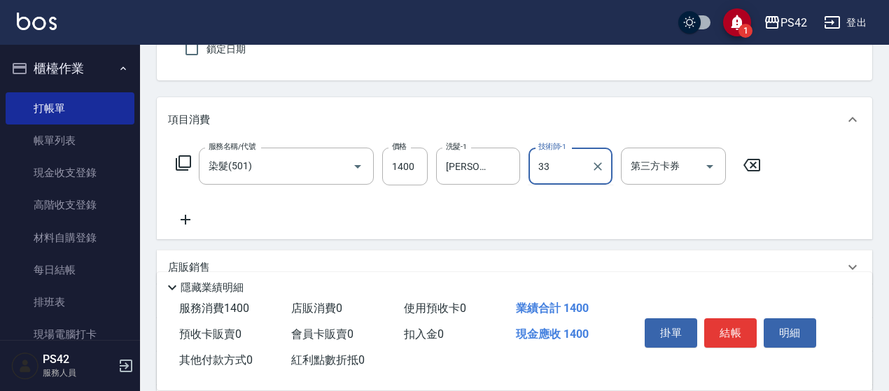
type input "[PERSON_NAME]-33"
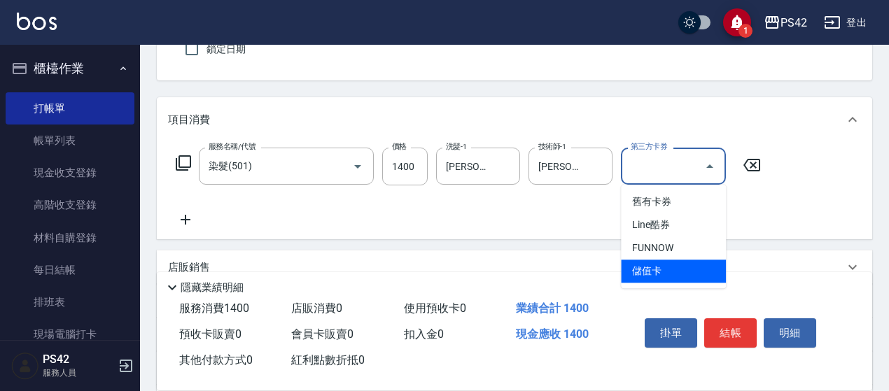
type input "儲值卡"
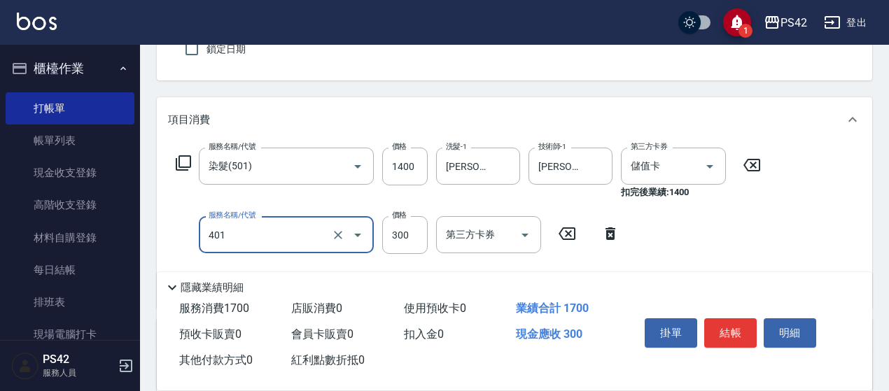
type input "300護(401)"
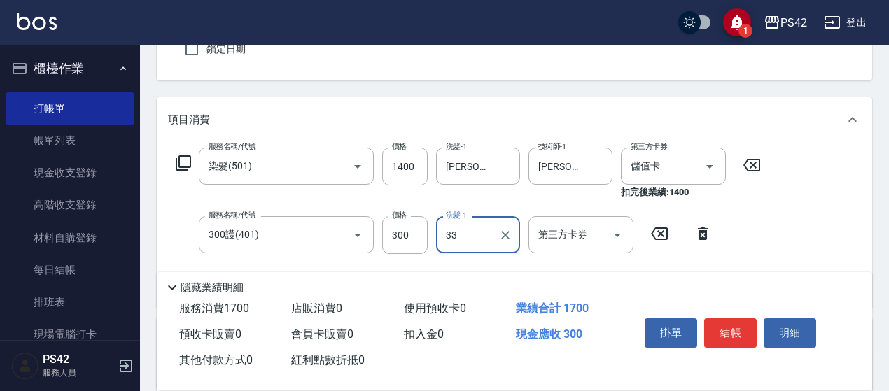
type input "[PERSON_NAME]-33"
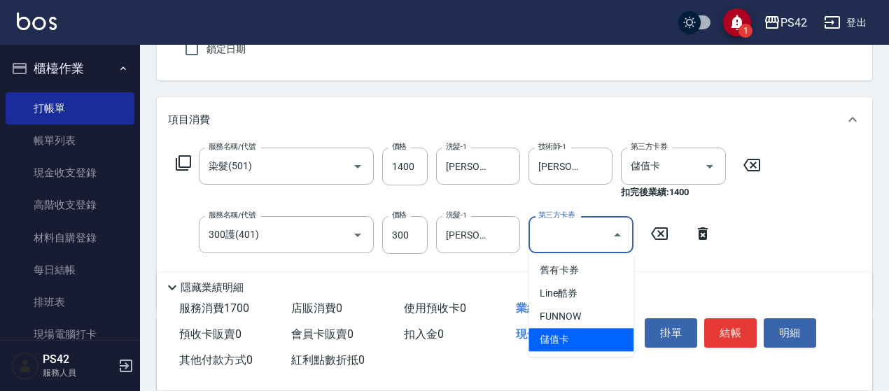
type input "儲值卡"
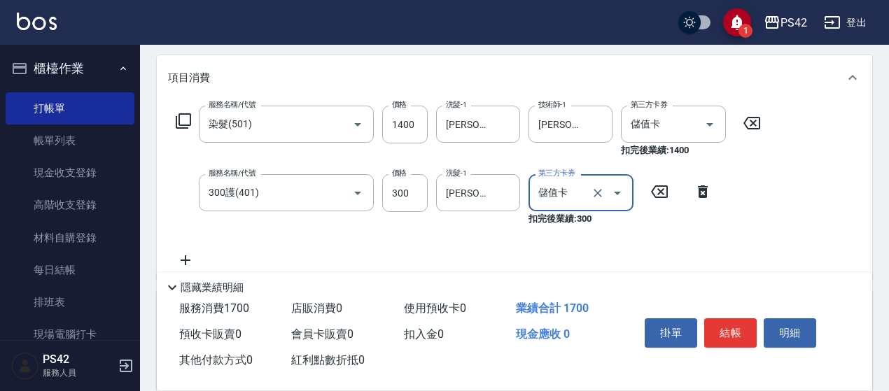
scroll to position [200, 0]
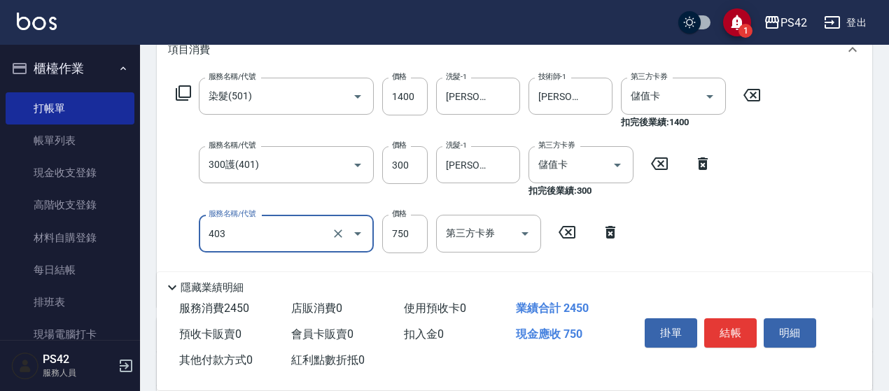
type input "750護(403)"
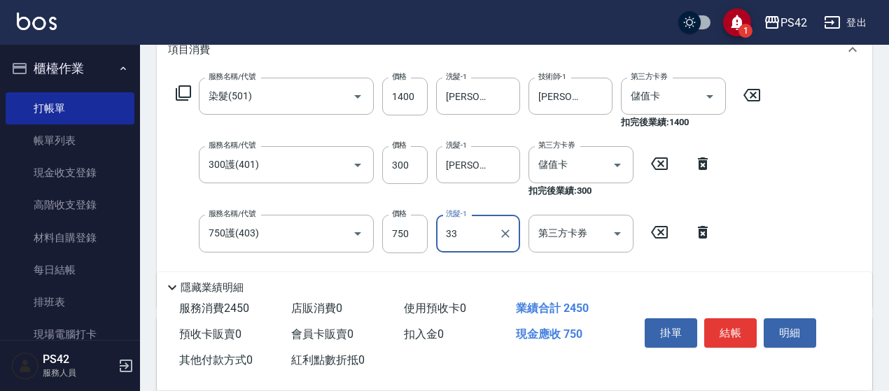
type input "[PERSON_NAME]-33"
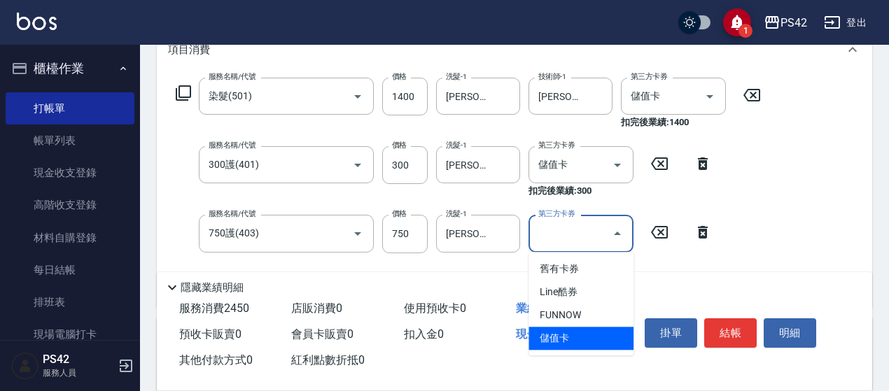
type input "儲值卡"
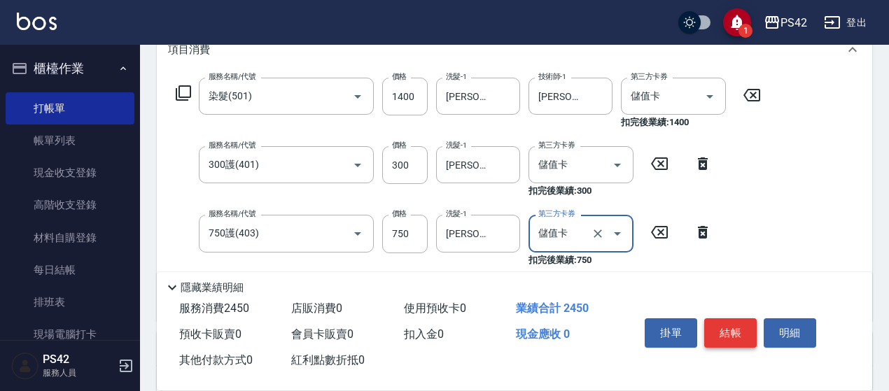
click at [720, 319] on button "結帳" at bounding box center [730, 333] width 53 height 29
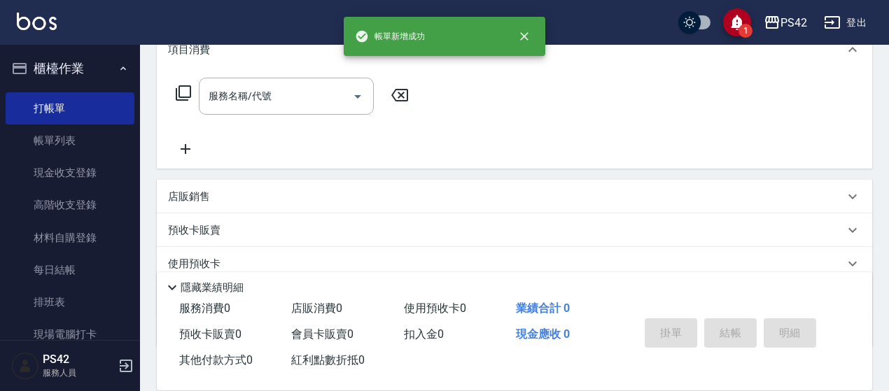
scroll to position [0, 0]
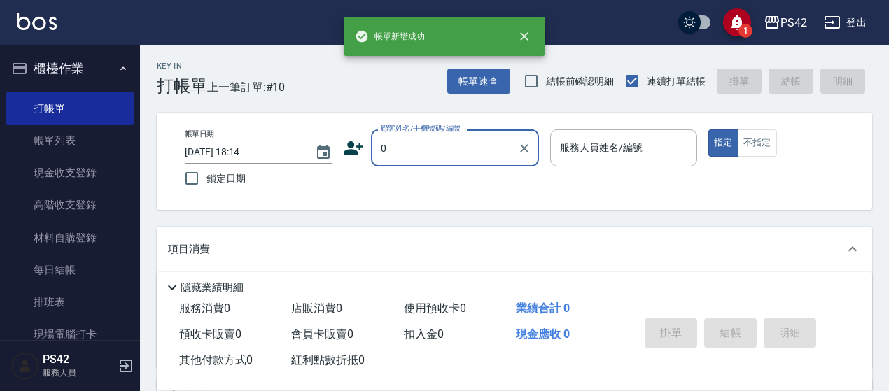
type input "無名字/0/null"
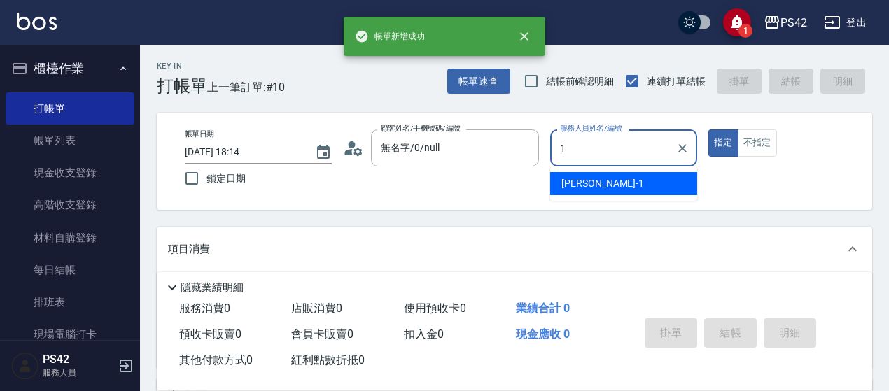
type input "[PERSON_NAME]1"
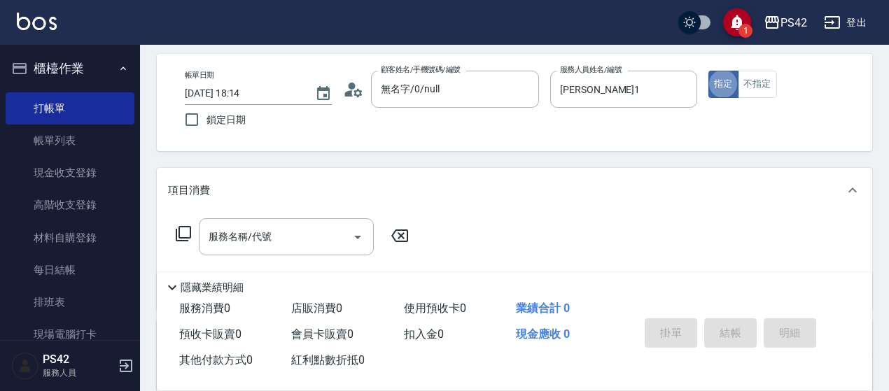
scroll to position [140, 0]
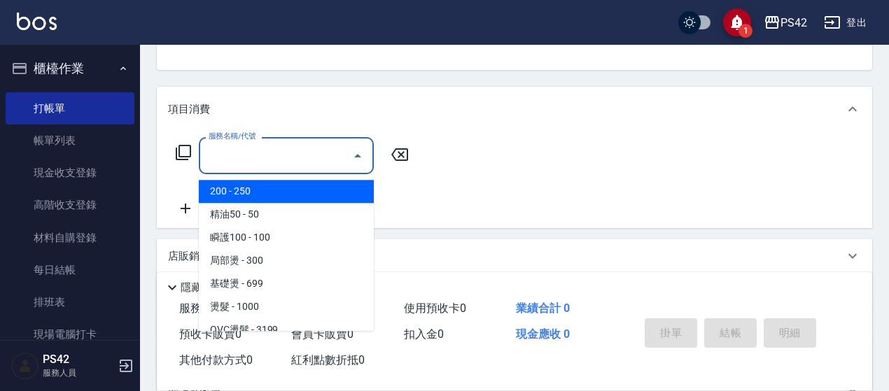
click at [279, 151] on input "服務名稱/代號" at bounding box center [275, 156] width 141 height 25
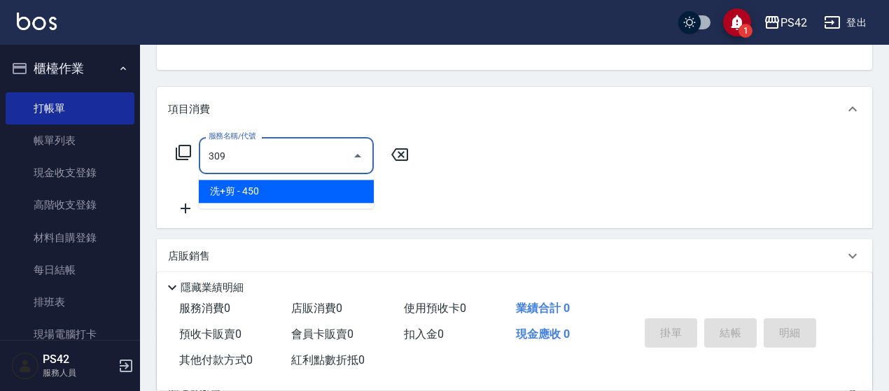
type input "洗+剪(309)"
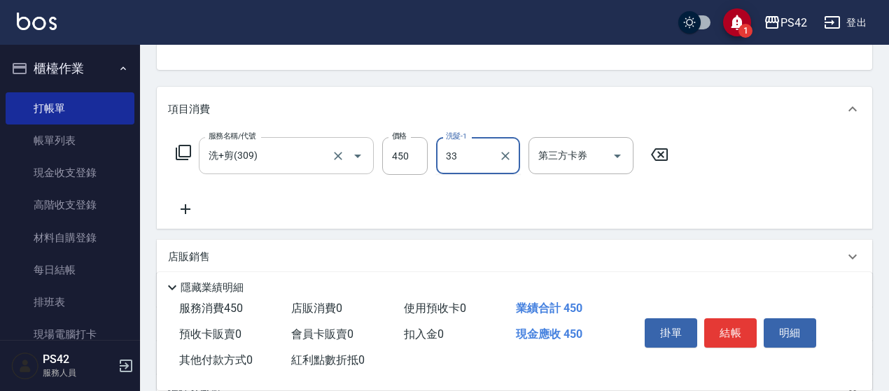
type input "[PERSON_NAME]-33"
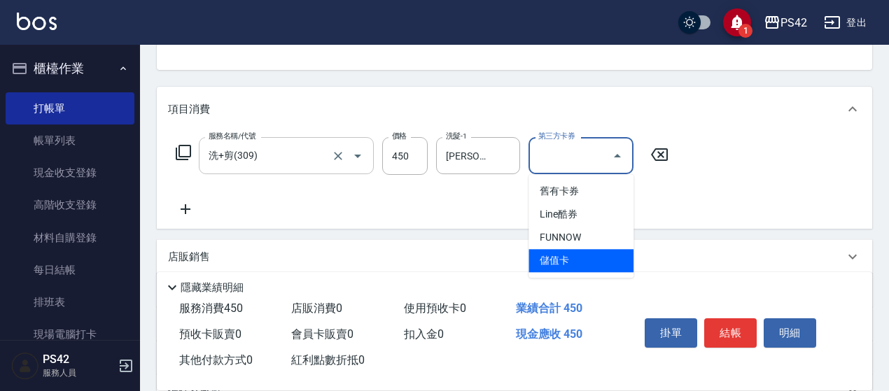
type input "儲值卡"
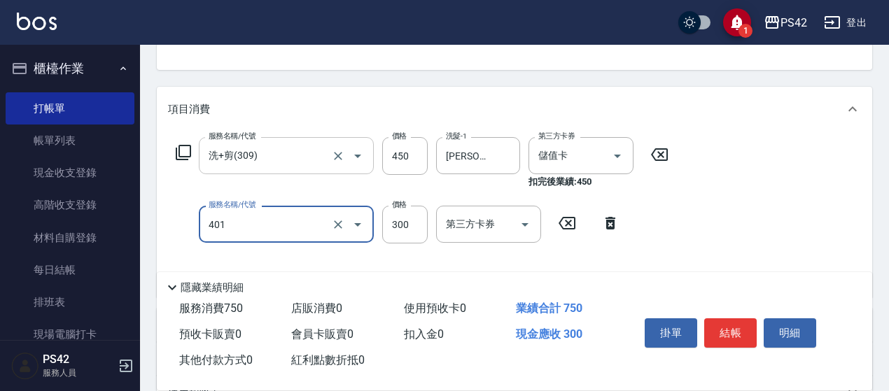
type input "300護(401)"
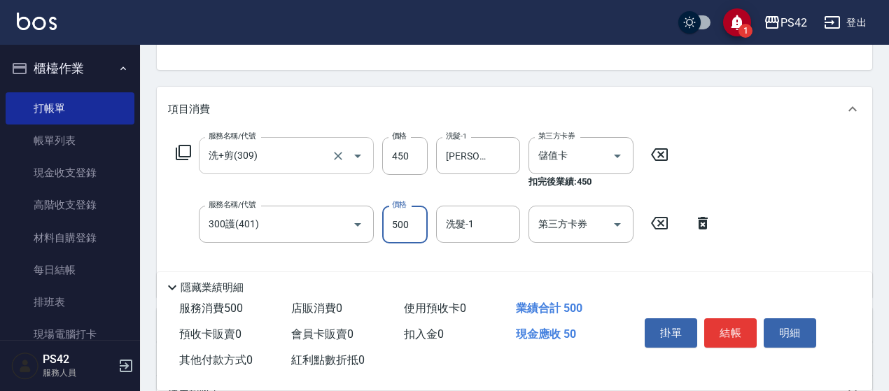
type input "500"
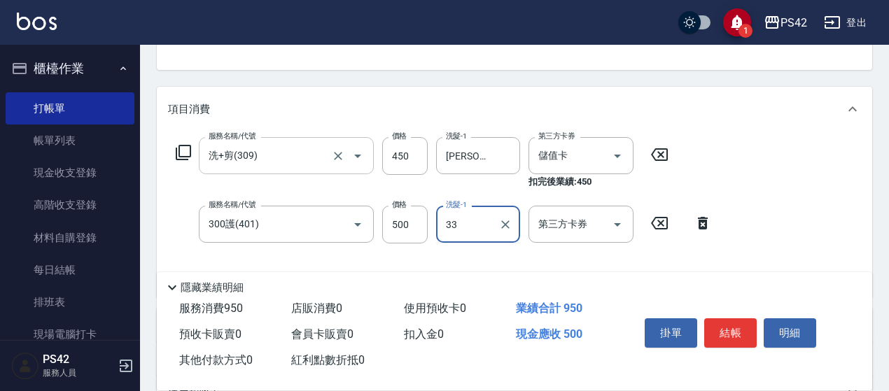
type input "[PERSON_NAME]-33"
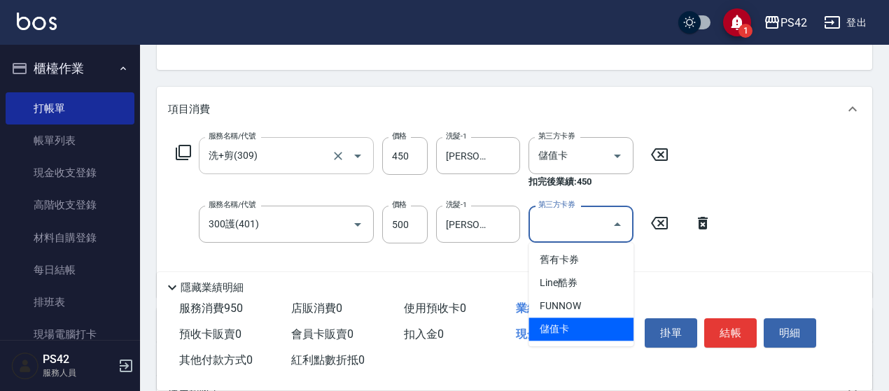
type input "儲值卡"
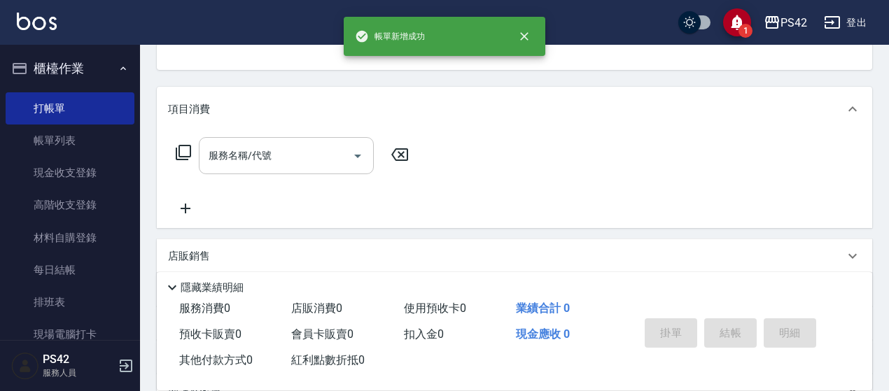
scroll to position [136, 0]
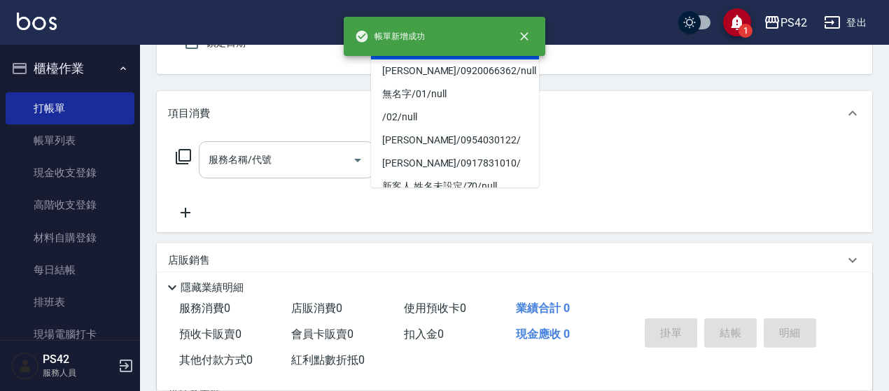
type input "無名字/0/null"
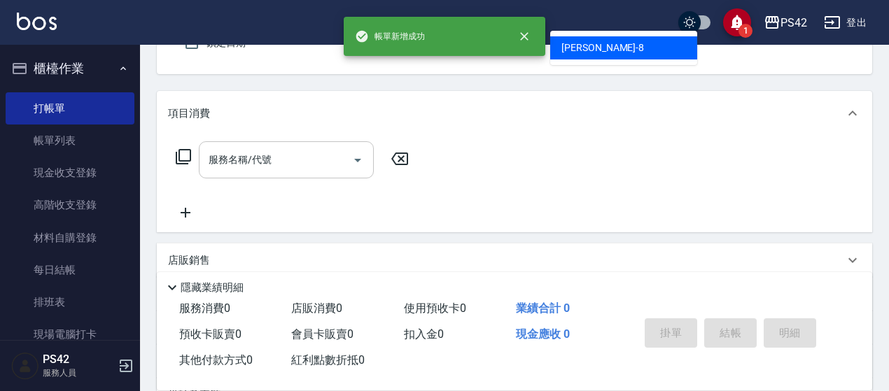
type input "[PERSON_NAME]-8"
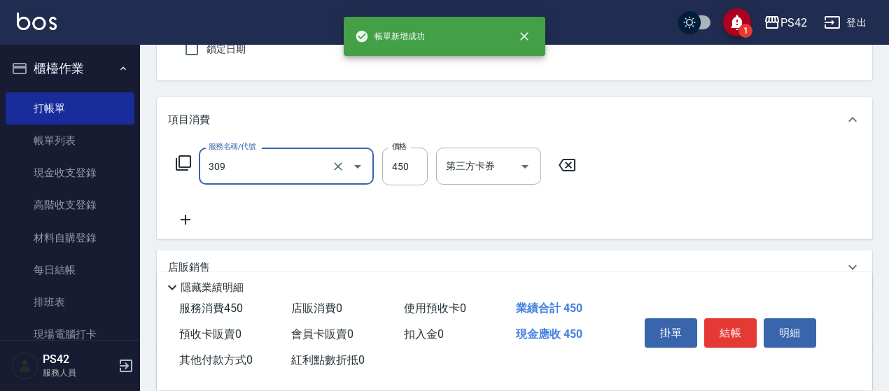
type input "洗+剪(309)"
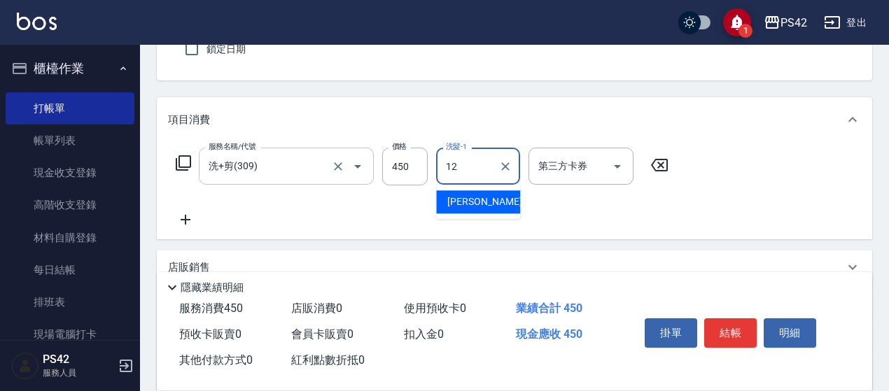
type input "[PERSON_NAME]-12"
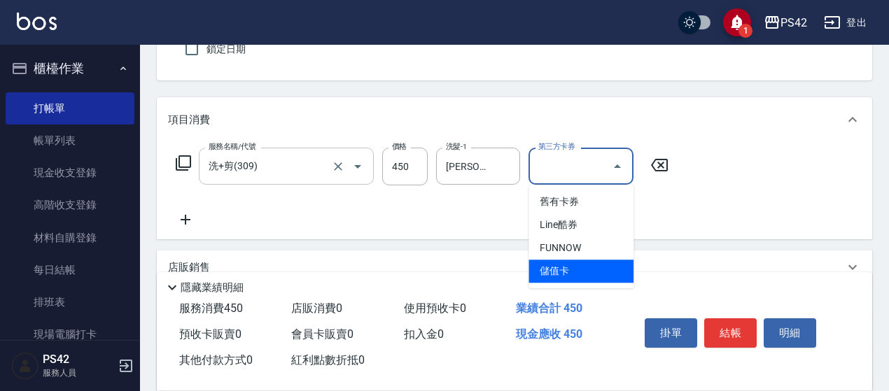
type input "儲值卡"
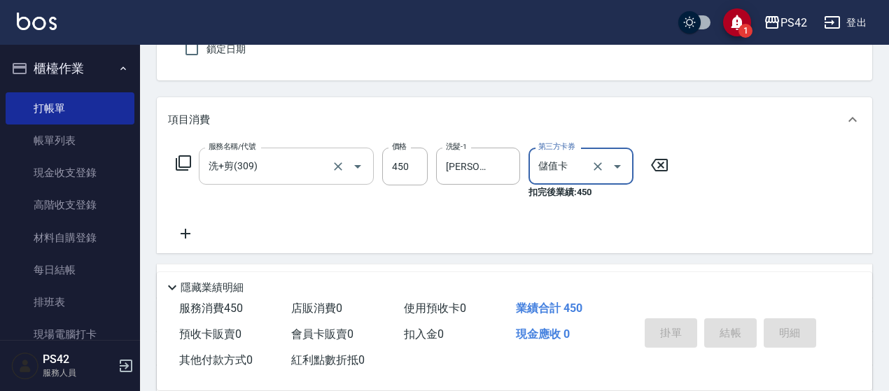
type input "[DATE] 18:15"
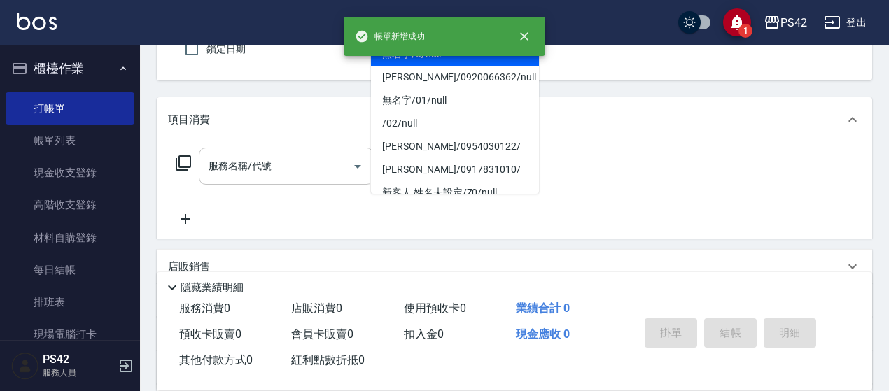
type input "無名字/0/null"
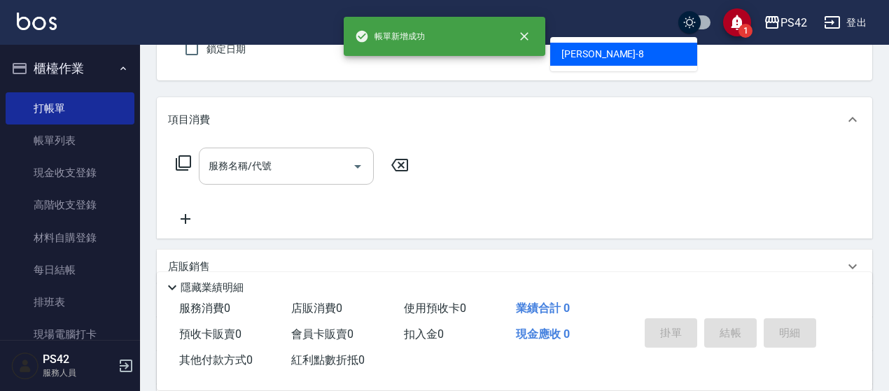
type input "[PERSON_NAME]-8"
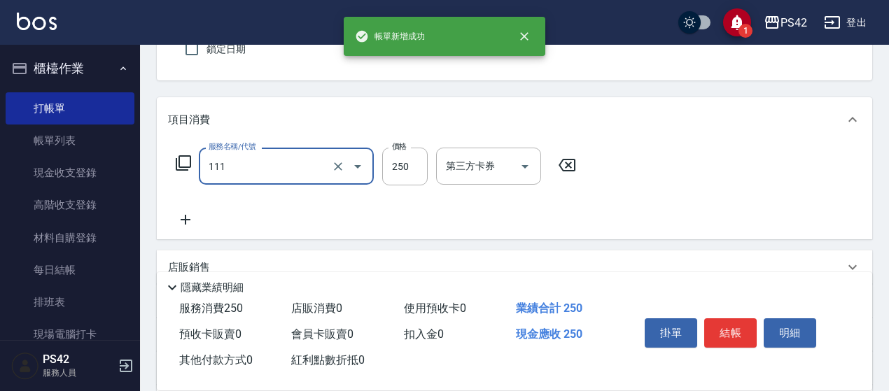
type input "200(111)"
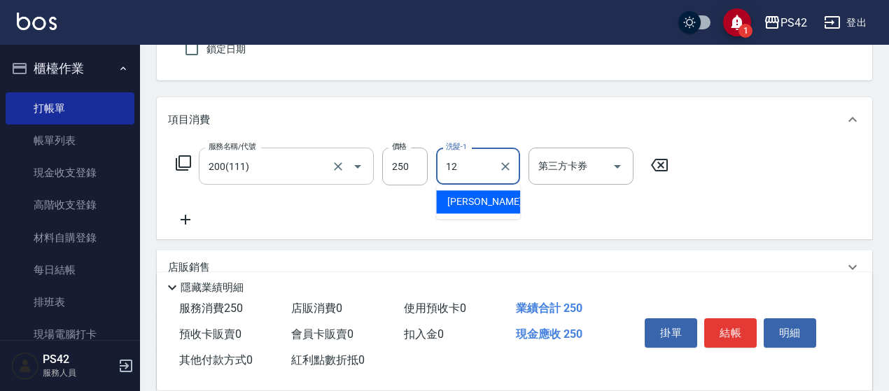
type input "12"
type input "[PERSON_NAME]-12"
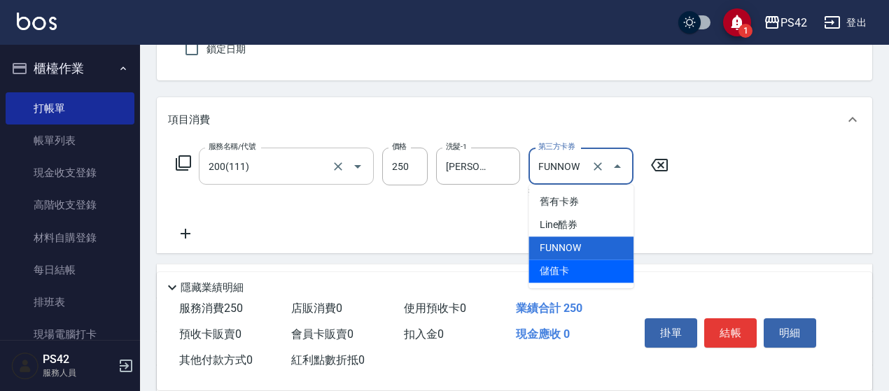
type input "儲值卡"
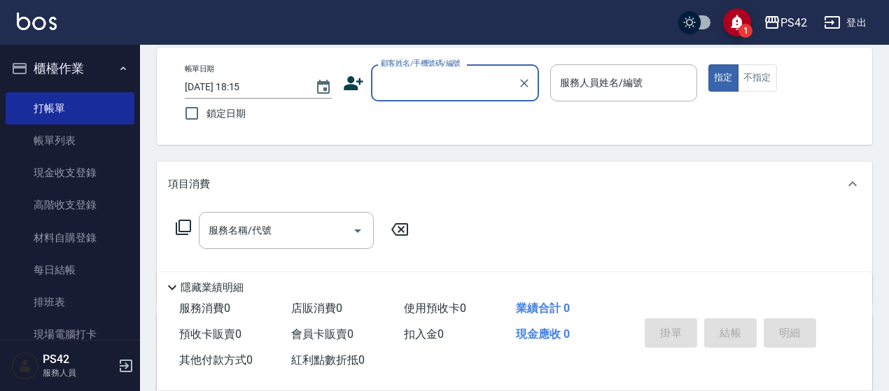
scroll to position [0, 0]
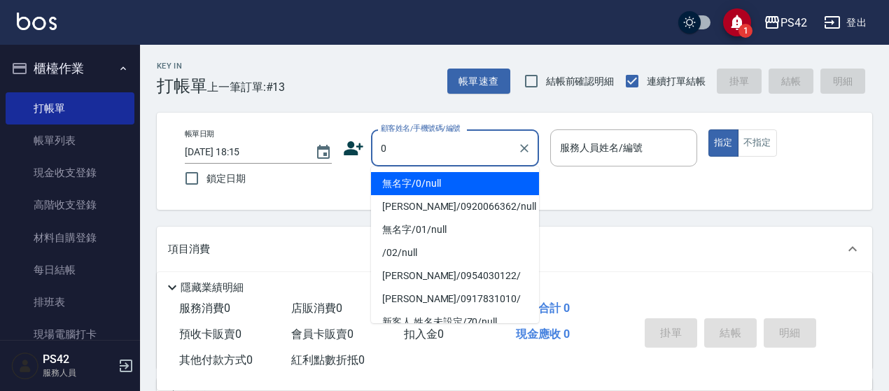
type input "無名字/0/null"
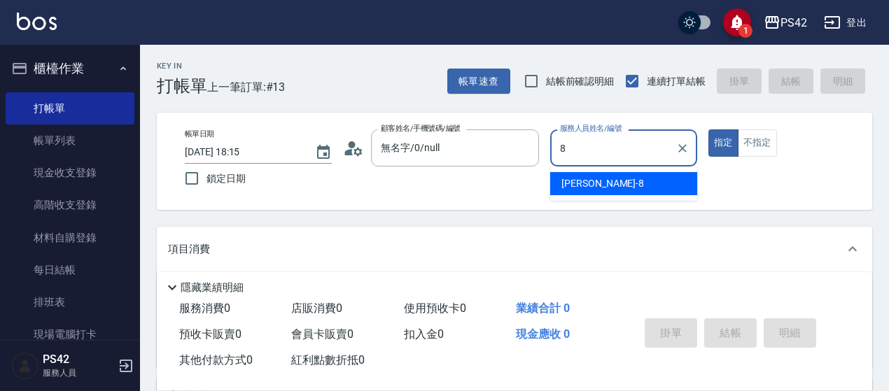
type input "[PERSON_NAME]-8"
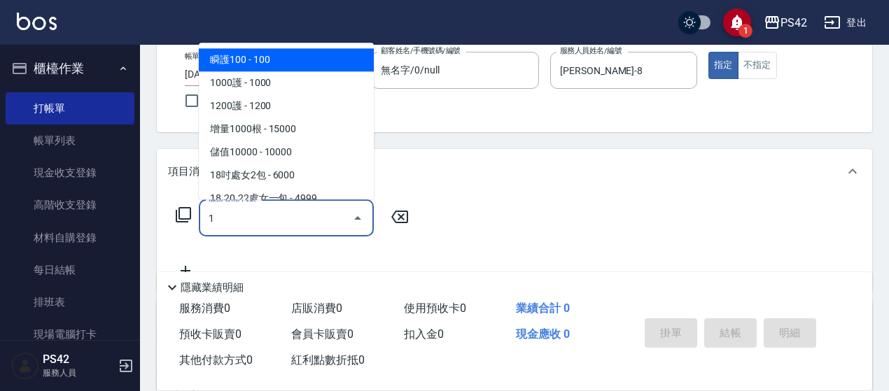
scroll to position [140, 0]
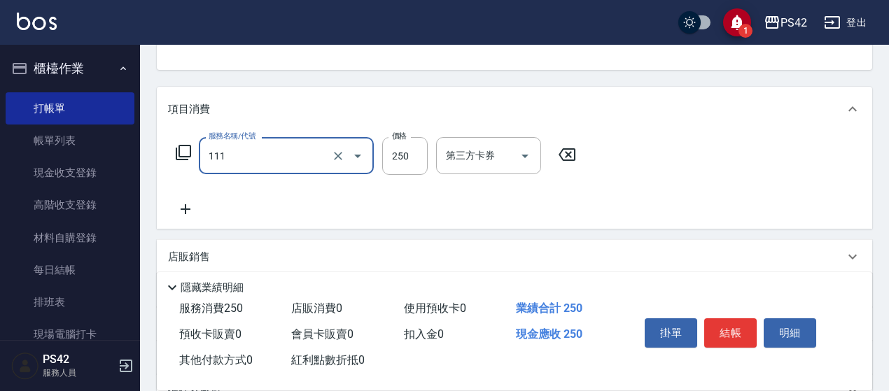
type input "200(111)"
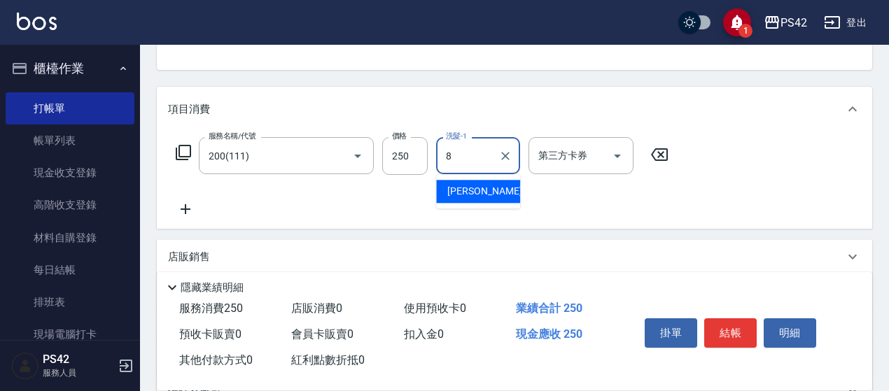
type input "[PERSON_NAME]-8"
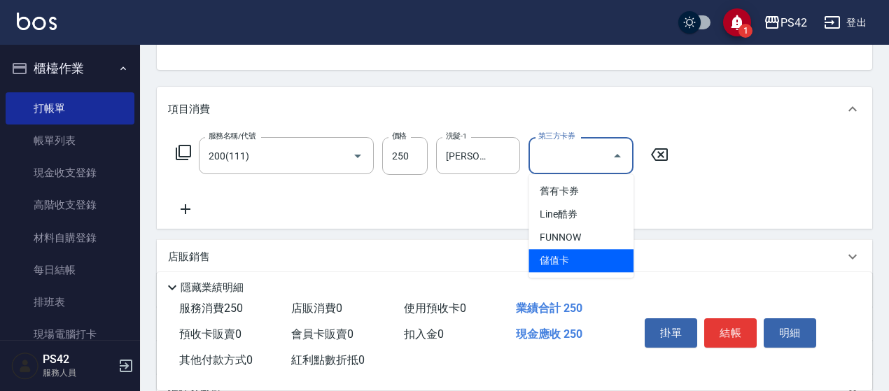
type input "儲值卡"
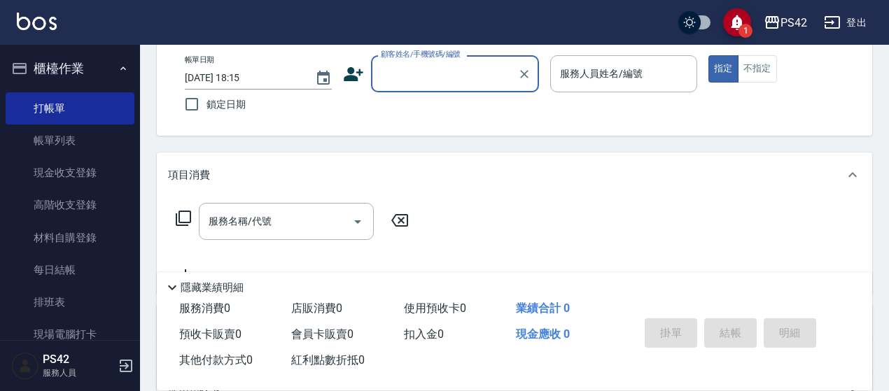
scroll to position [0, 0]
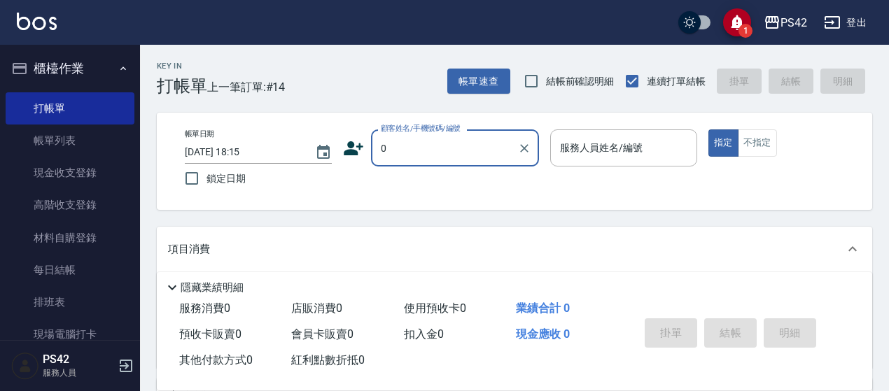
type input "無名字/0/null"
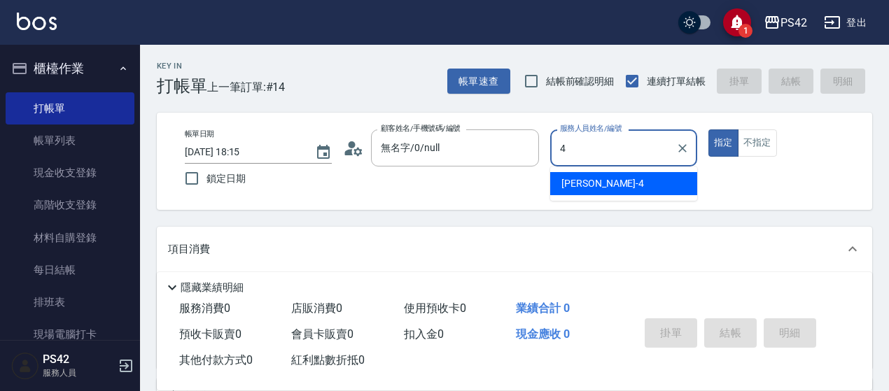
type input "[PERSON_NAME]-4"
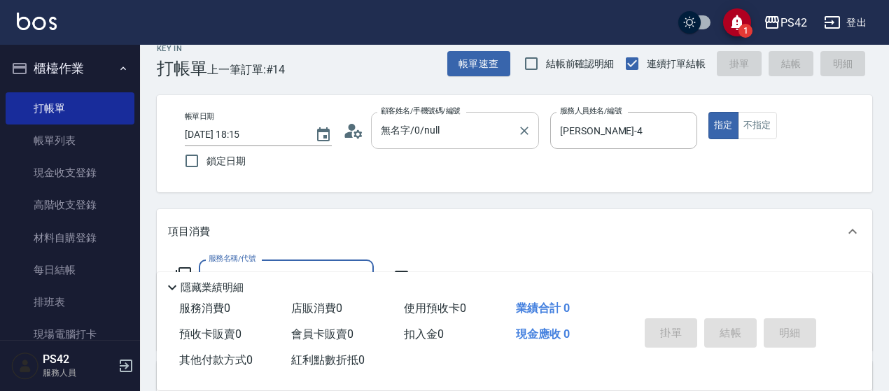
scroll to position [140, 0]
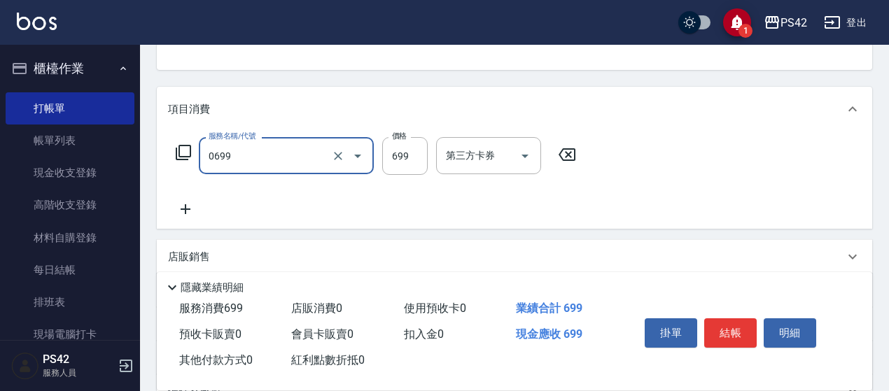
type input "精油SPA(0699)"
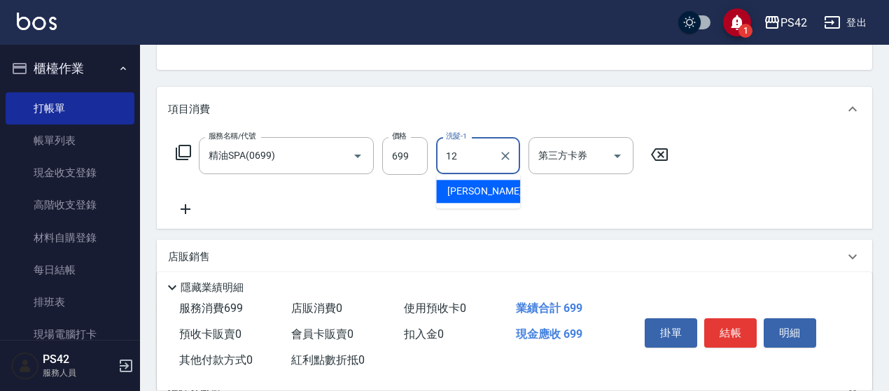
type input "[PERSON_NAME]-12"
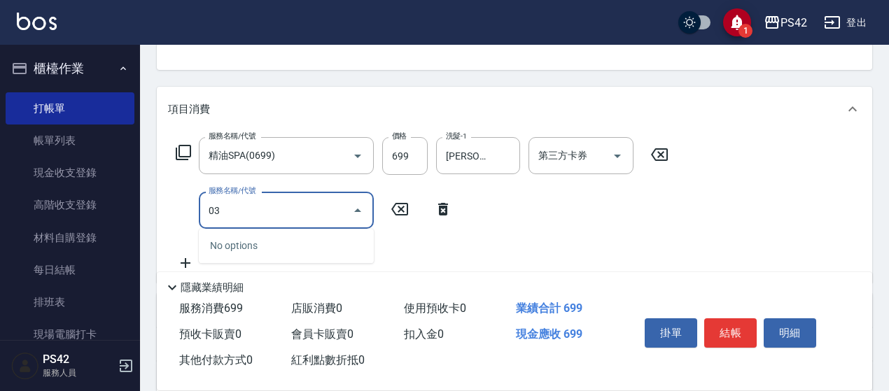
type input "0"
type input "剪髮(302)"
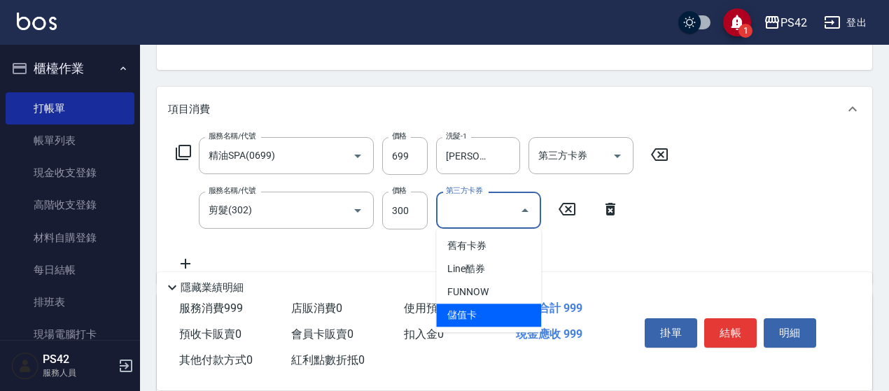
type input "儲值卡"
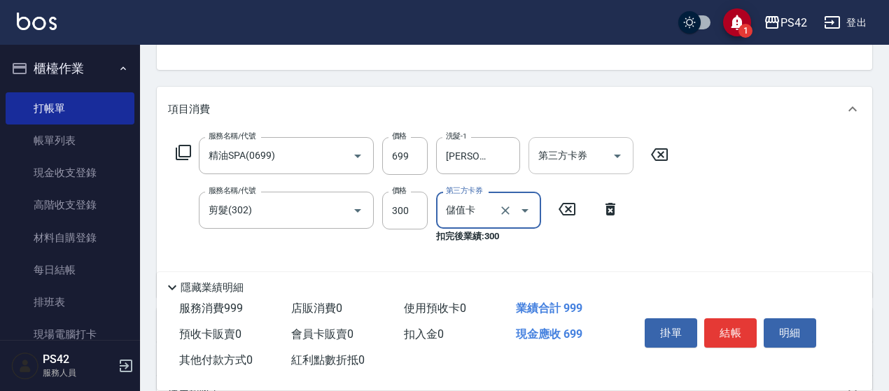
click at [562, 138] on div "第三方卡券" at bounding box center [581, 155] width 105 height 37
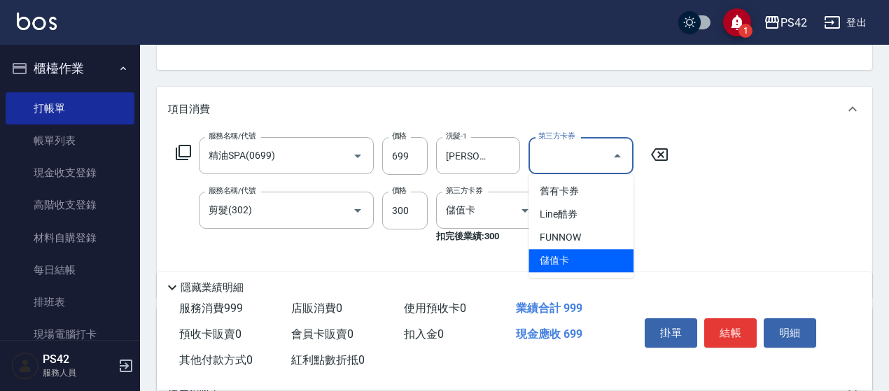
click at [613, 267] on span "儲值卡" at bounding box center [581, 260] width 105 height 23
type input "儲值卡"
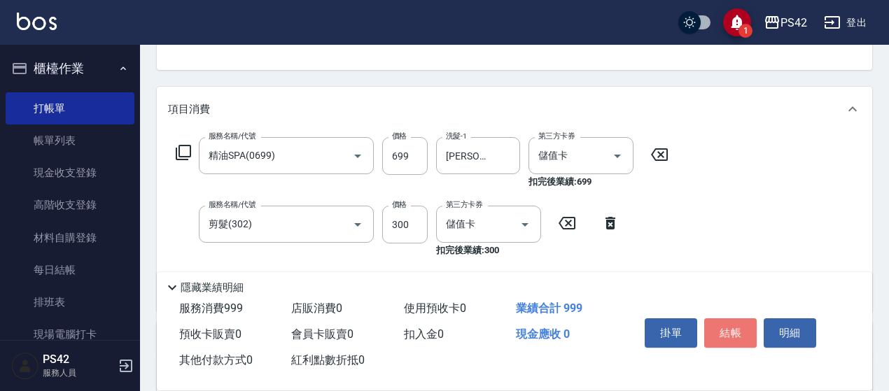
click at [738, 321] on button "結帳" at bounding box center [730, 333] width 53 height 29
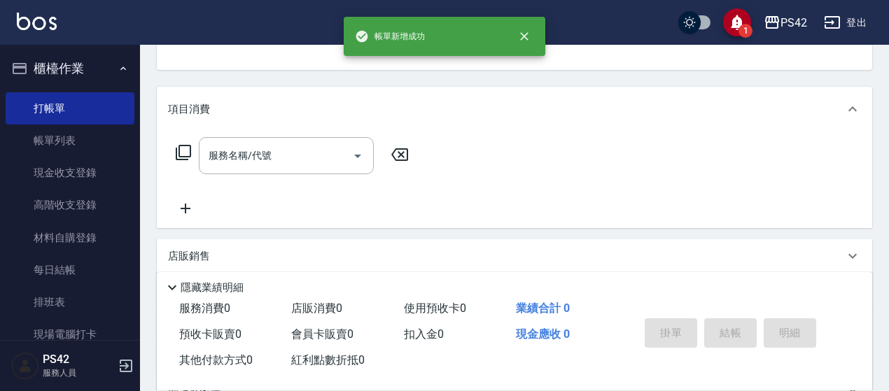
scroll to position [136, 0]
type input "無名字/0/null"
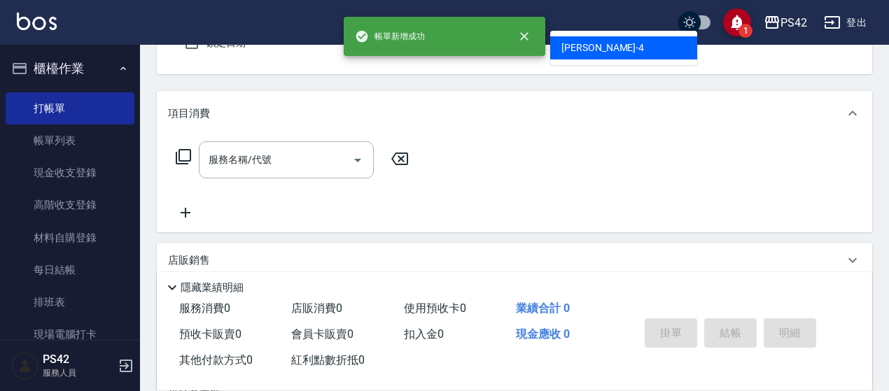
type input "[PERSON_NAME]-4"
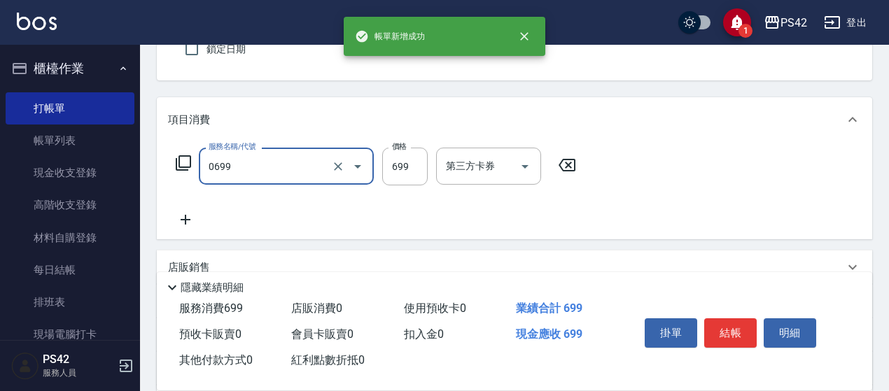
type input "精油SPA(0699)"
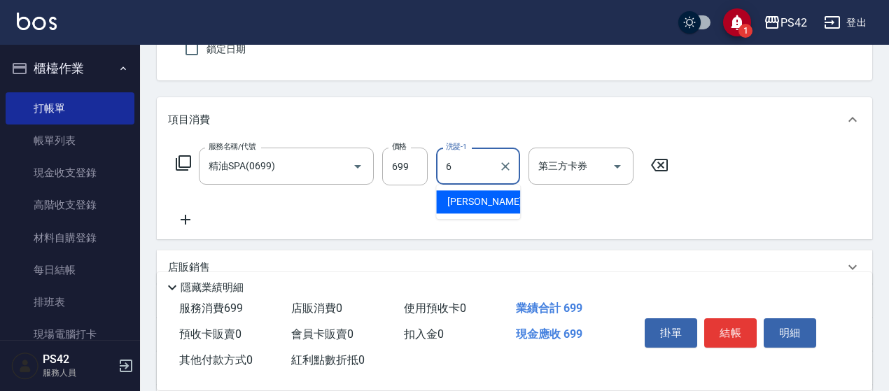
type input "[PERSON_NAME]-6"
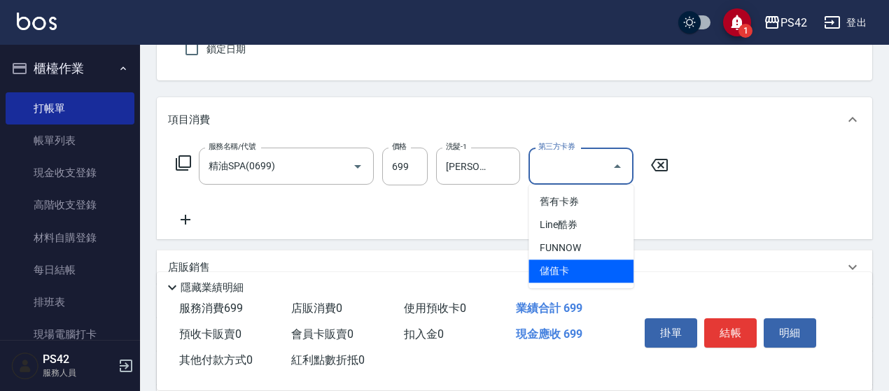
type input "儲值卡"
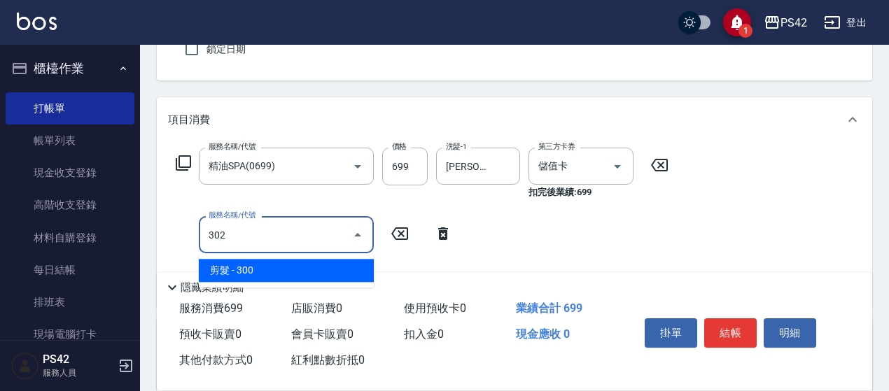
type input "剪髮(302)"
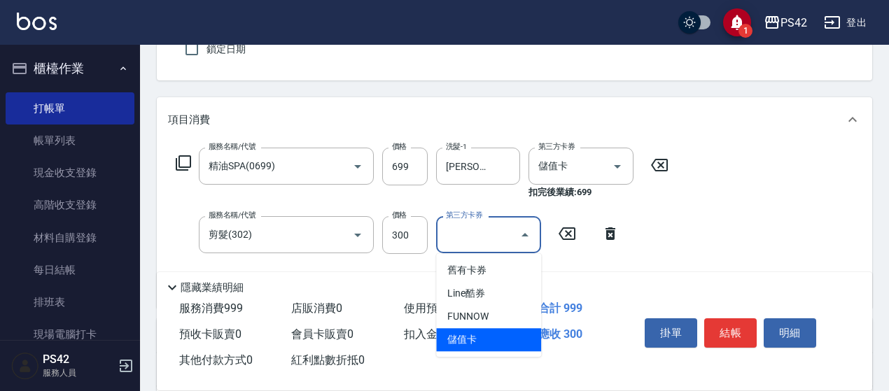
type input "儲值卡"
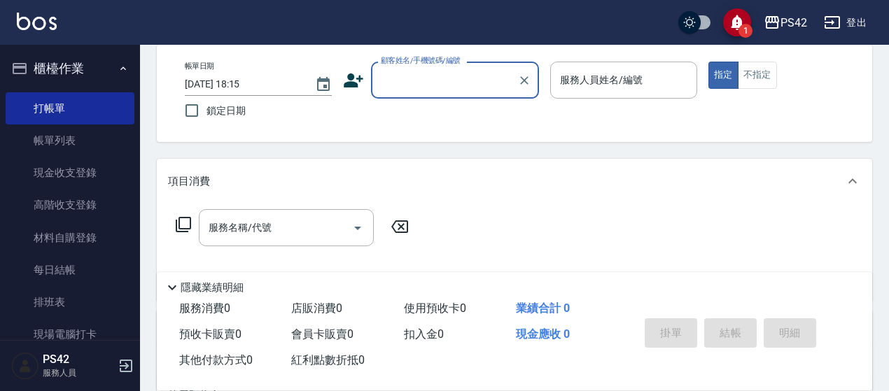
scroll to position [0, 0]
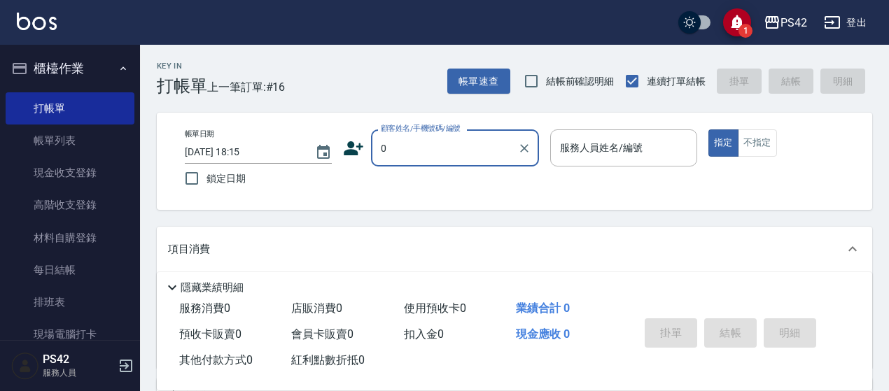
type input "0"
type input "1"
type input "無名字/0/null"
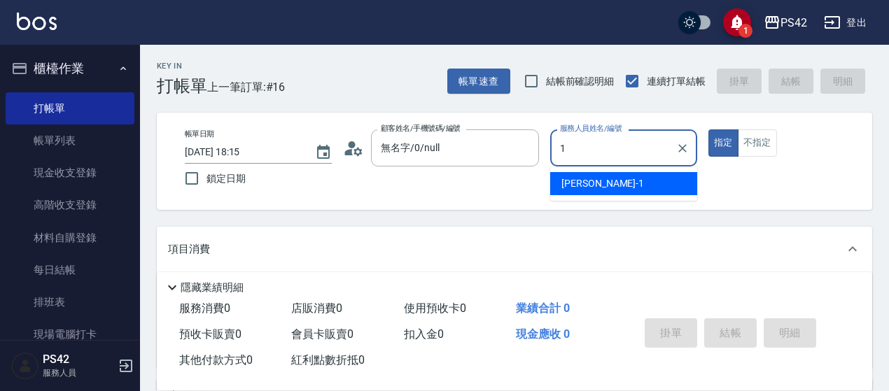
type input "[PERSON_NAME]1"
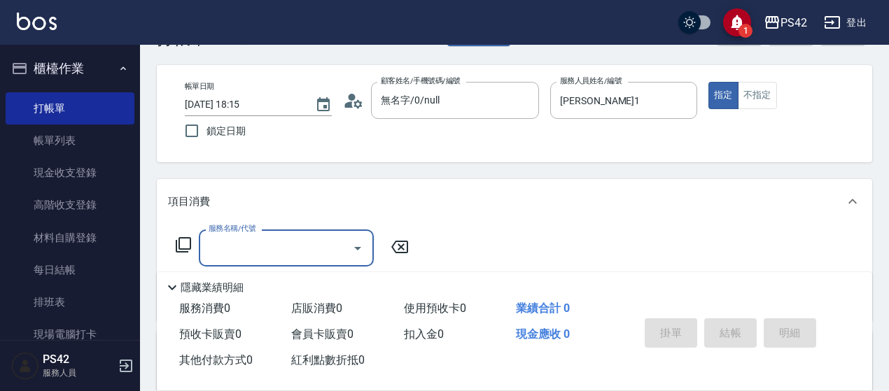
scroll to position [70, 0]
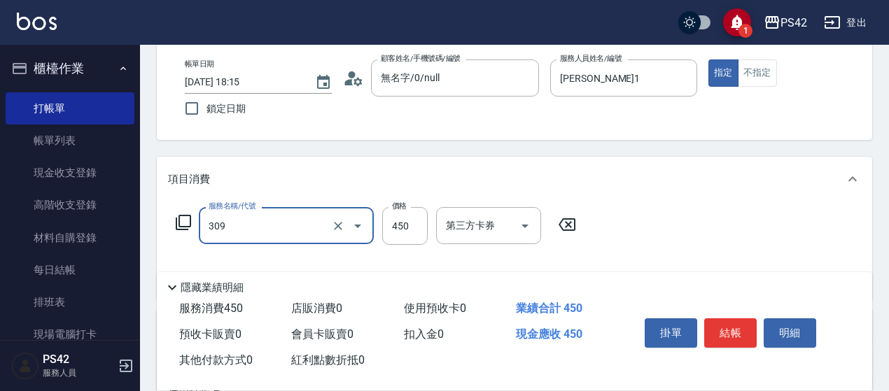
type input "洗+剪(309)"
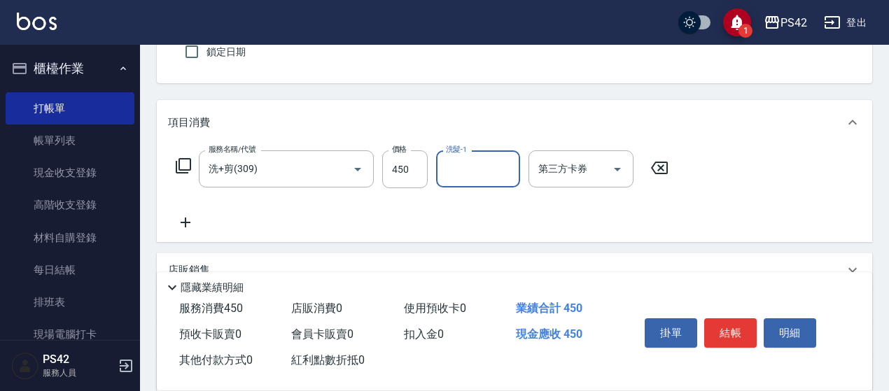
scroll to position [140, 0]
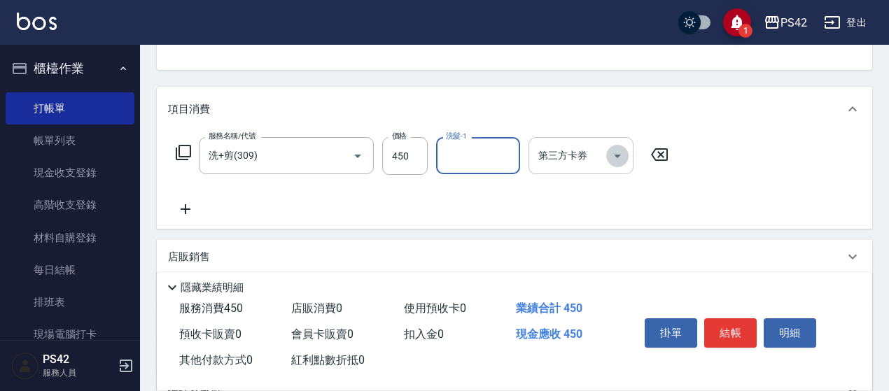
click at [616, 158] on icon "Open" at bounding box center [617, 156] width 17 height 17
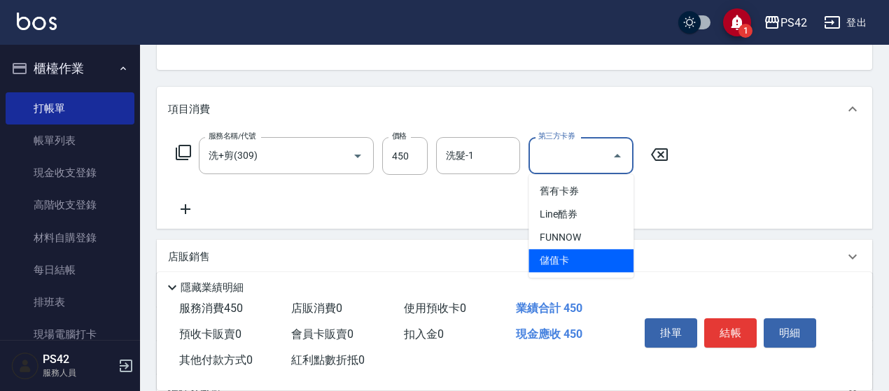
click at [610, 267] on span "儲值卡" at bounding box center [581, 260] width 105 height 23
type input "儲值卡"
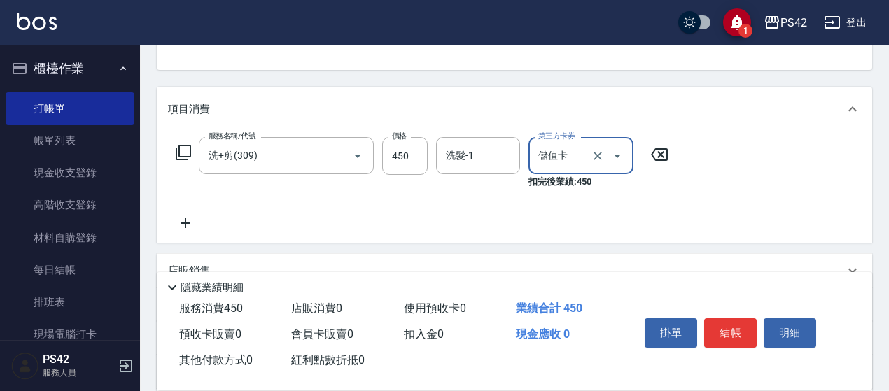
click at [188, 228] on icon at bounding box center [185, 223] width 35 height 17
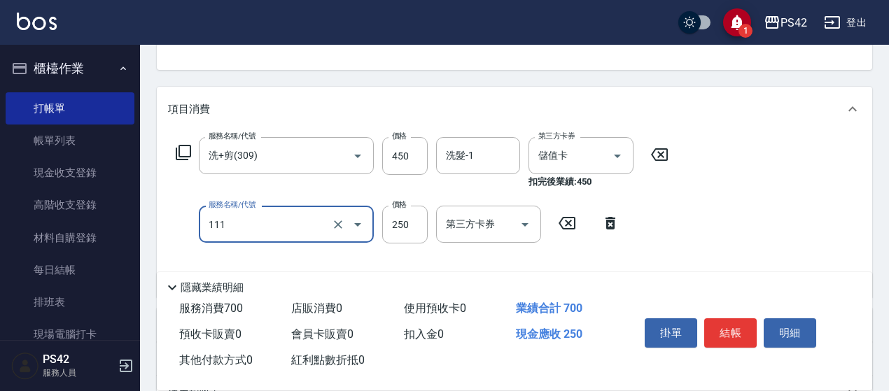
type input "200(111)"
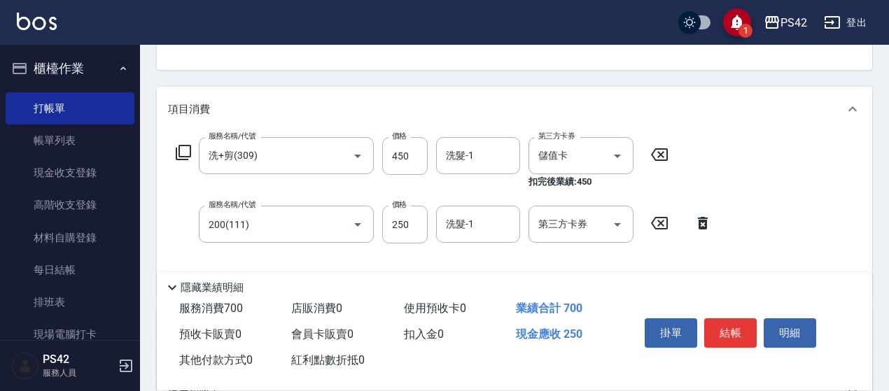
drag, startPoint x: 649, startPoint y: 216, endPoint x: 655, endPoint y: 222, distance: 8.4
click at [652, 219] on div "服務名稱/代號 200(111) 服務名稱/代號 價格 250 價格 洗髮-1 洗髮-1 第三方卡券 第三方卡券" at bounding box center [444, 225] width 552 height 38
click at [655, 222] on icon at bounding box center [659, 223] width 35 height 17
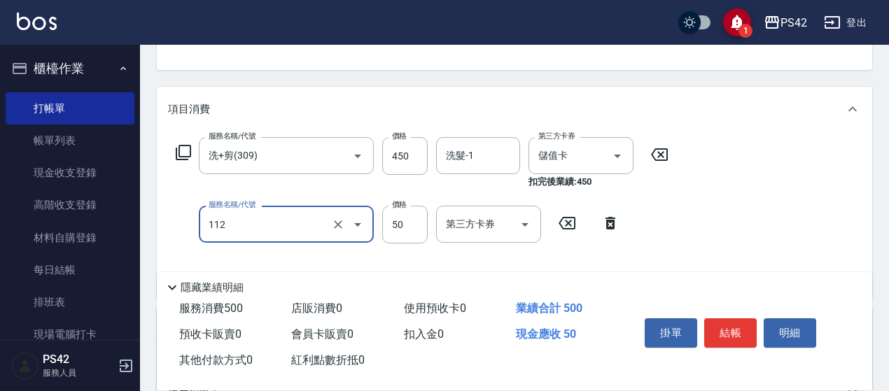
type input "精油50(112)"
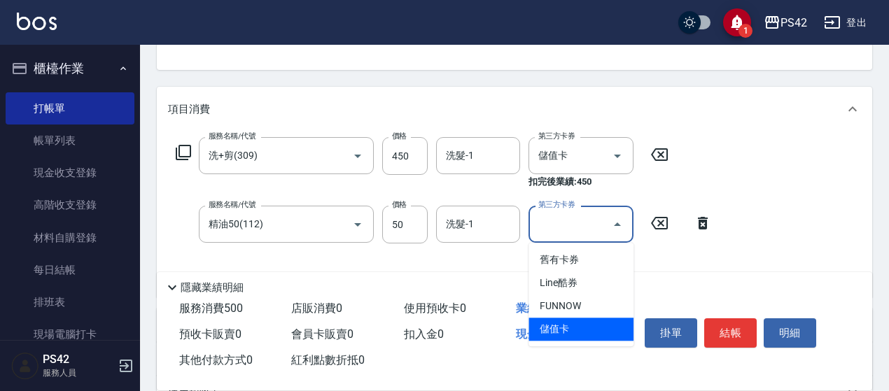
type input "儲值卡"
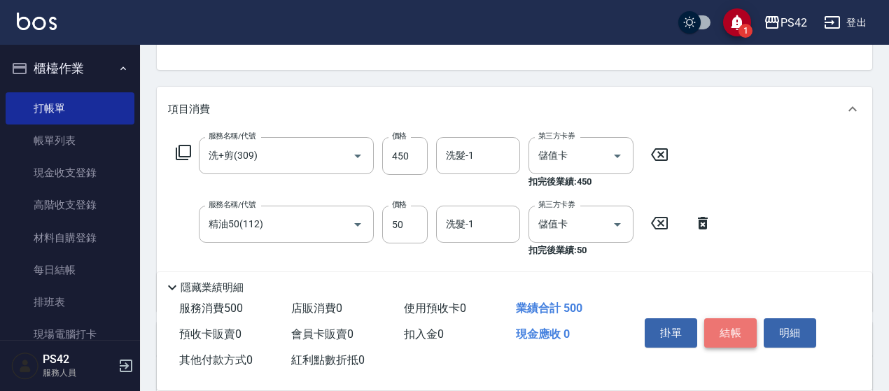
click at [730, 327] on button "結帳" at bounding box center [730, 333] width 53 height 29
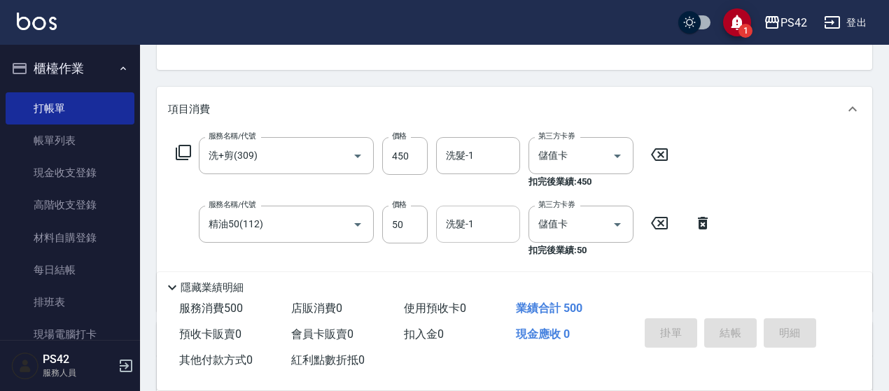
type input "[DATE] 18:25"
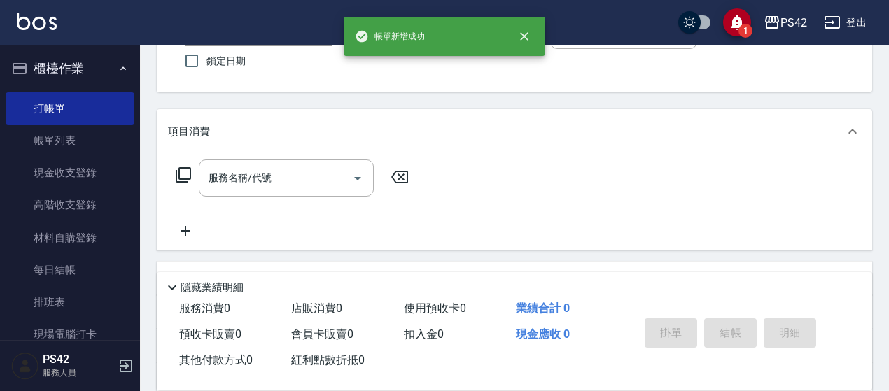
scroll to position [66, 0]
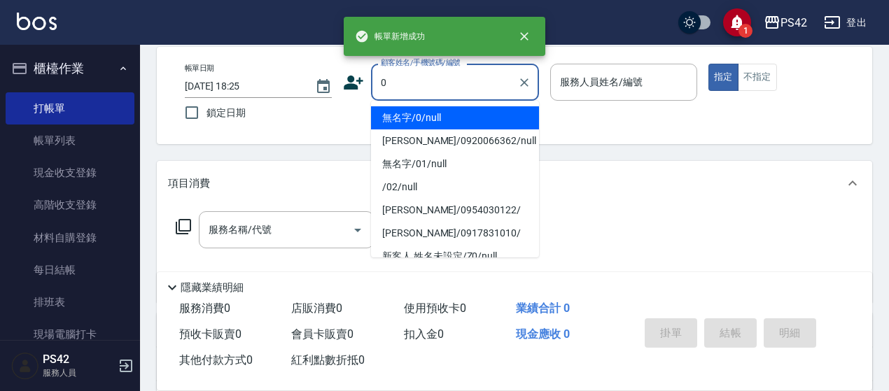
type input "0"
type input "1"
type input "無名字/0/null"
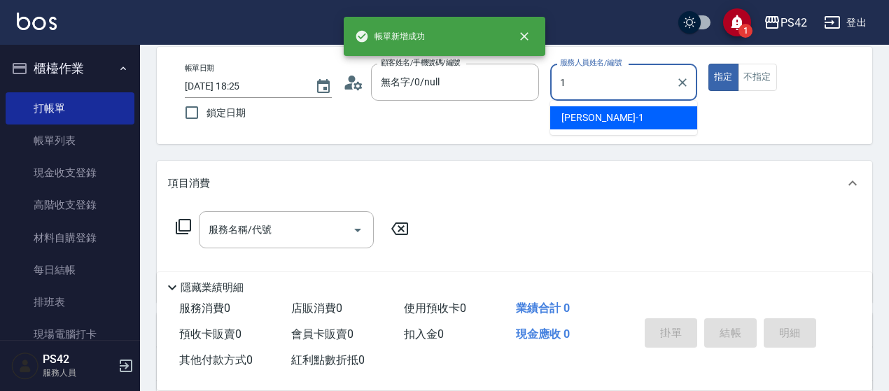
type input "[PERSON_NAME]1"
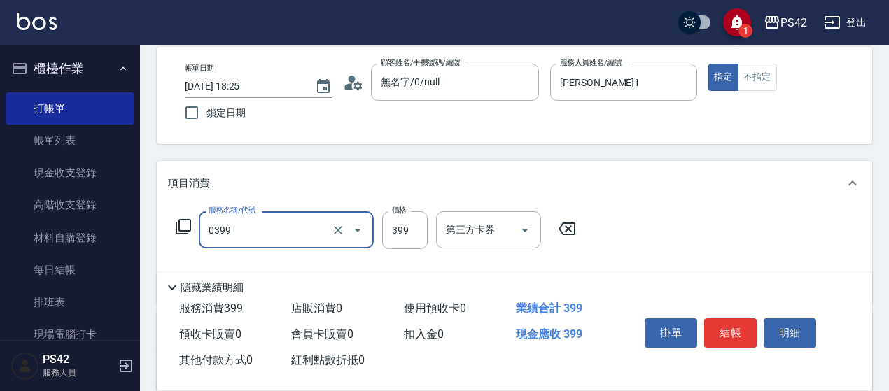
type input "海鹽399(0399)"
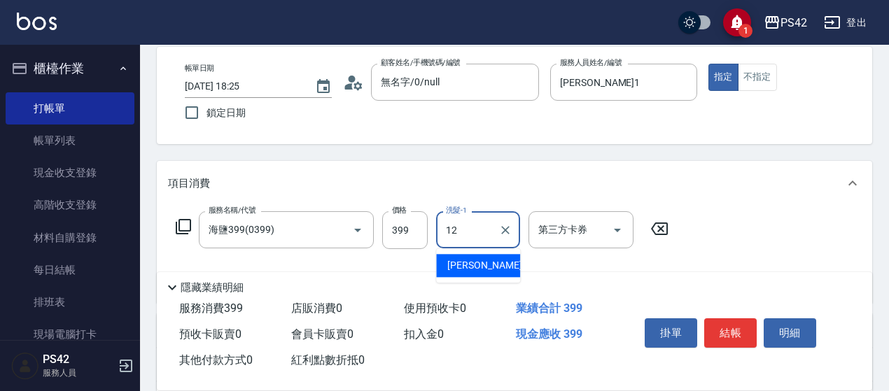
type input "[PERSON_NAME]-12"
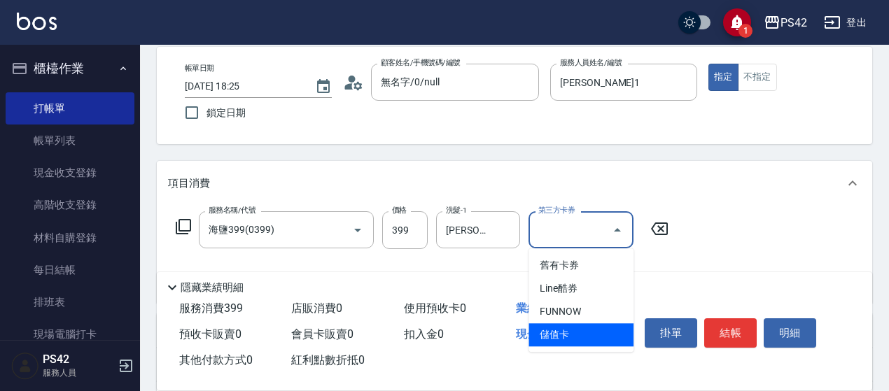
type input "儲值卡"
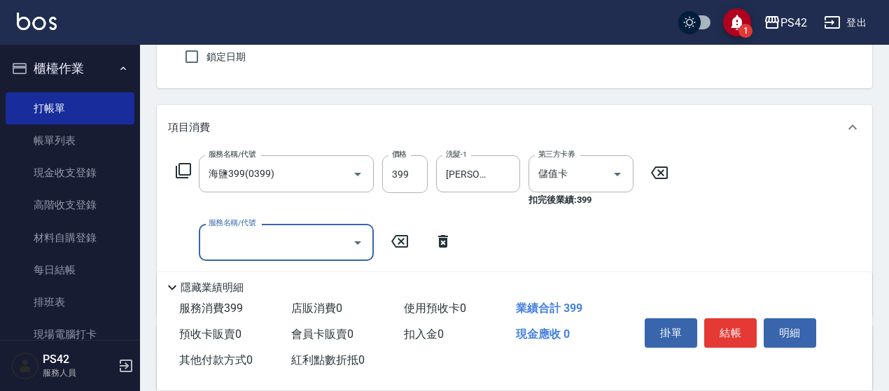
scroll to position [206, 0]
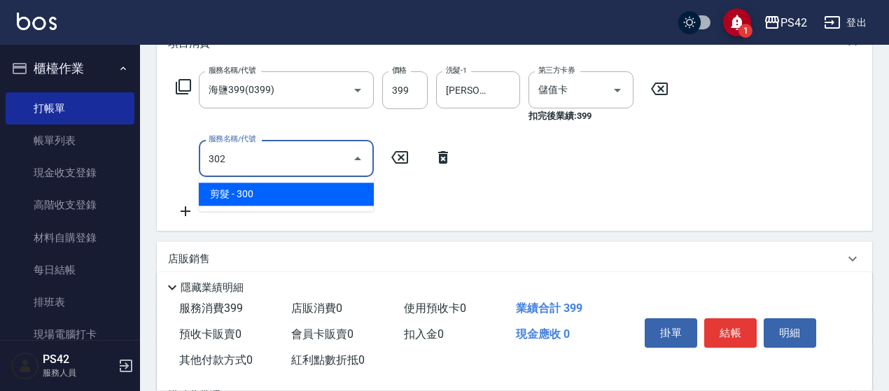
type input "剪髮(302)"
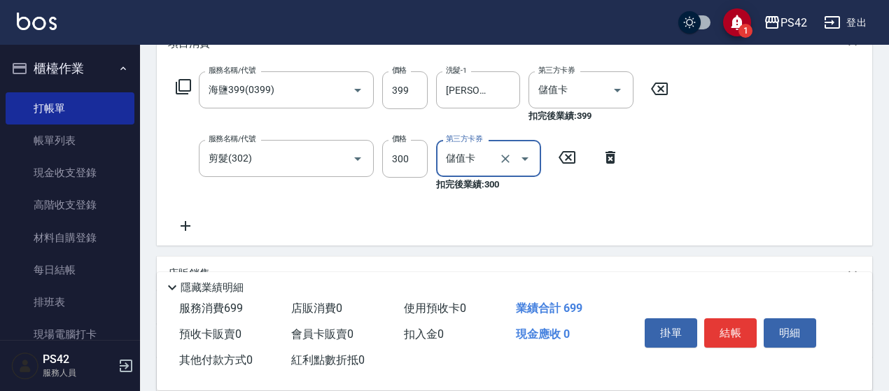
type input "儲值卡"
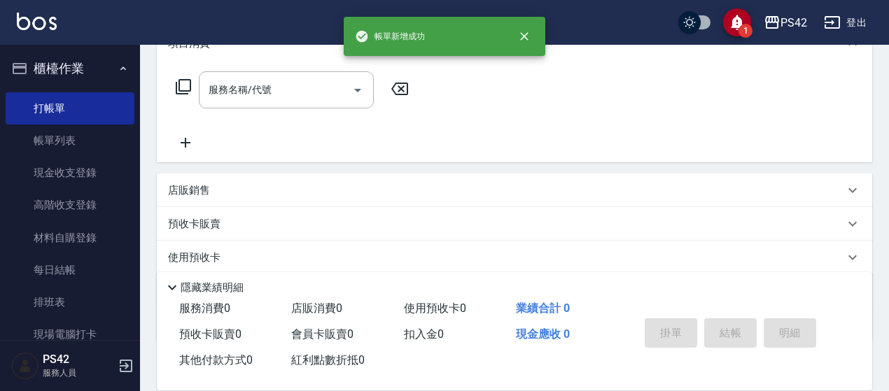
scroll to position [0, 0]
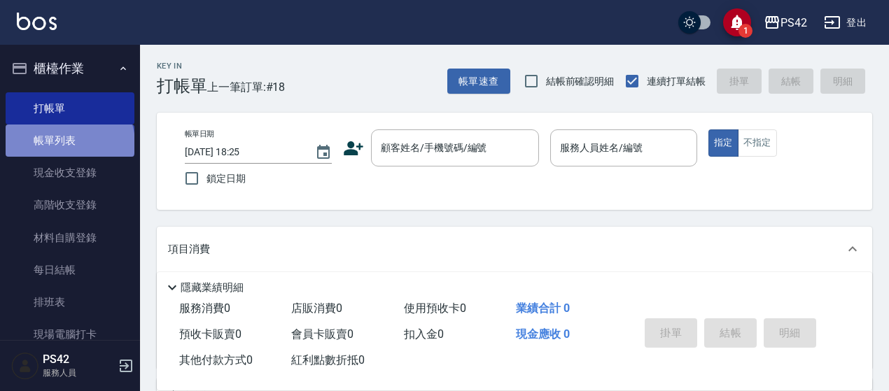
click at [69, 144] on link "帳單列表" at bounding box center [70, 141] width 129 height 32
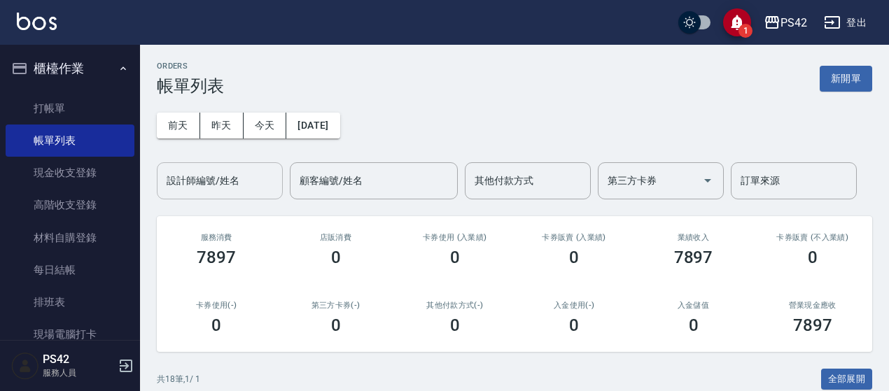
click at [242, 190] on input "設計師編號/姓名" at bounding box center [219, 181] width 113 height 25
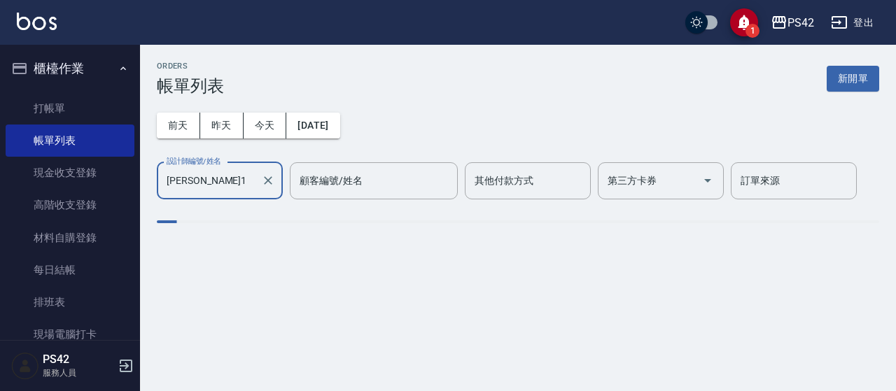
type input "[PERSON_NAME]1"
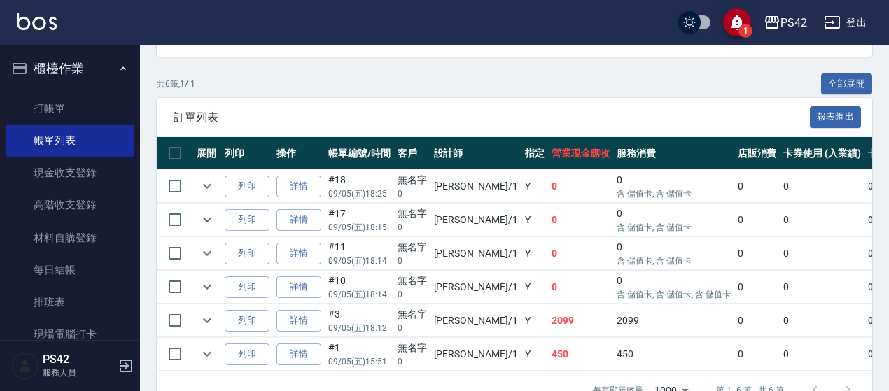
scroll to position [338, 0]
